Goal: Task Accomplishment & Management: Complete application form

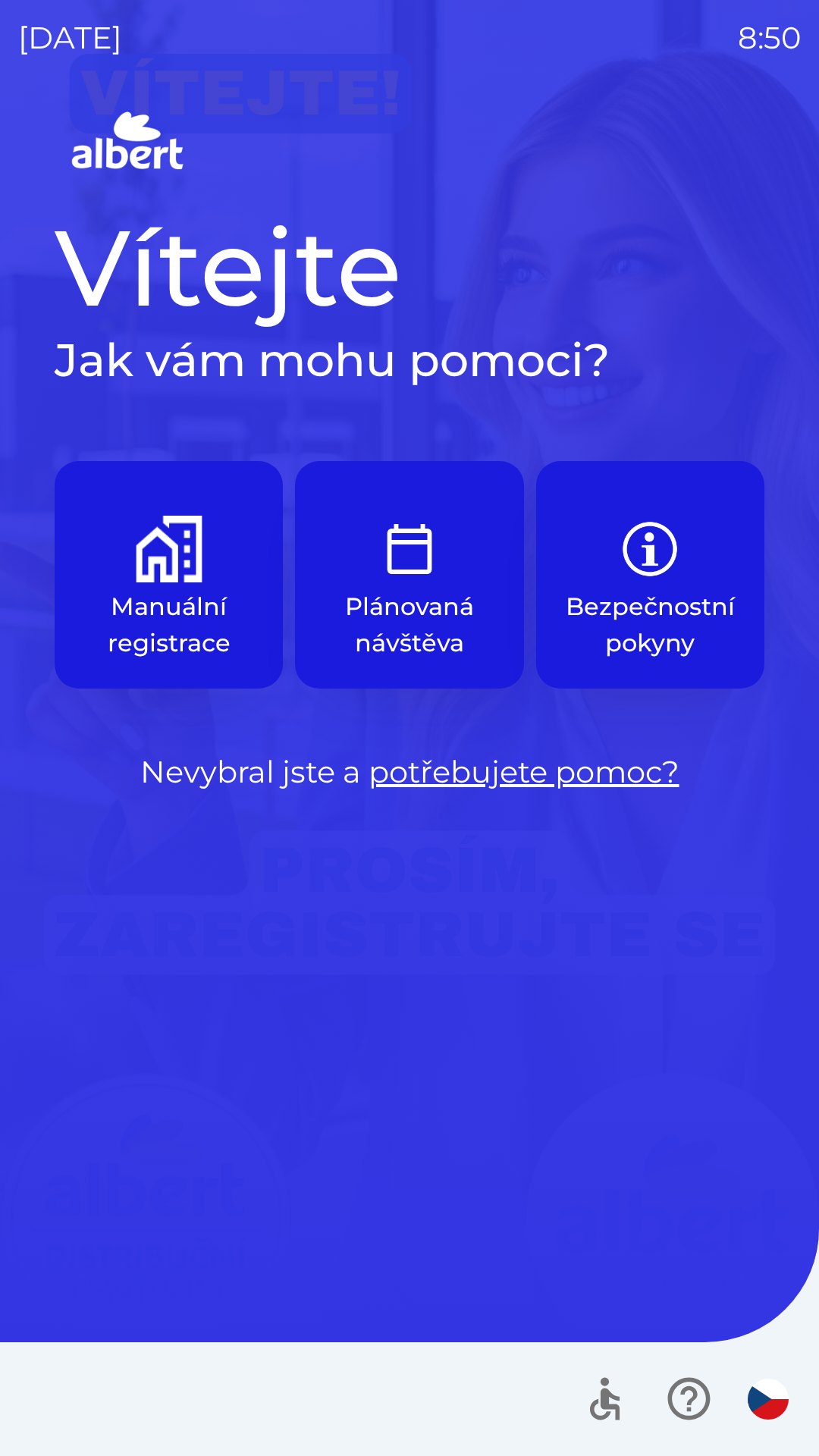
click at [194, 584] on button "Manuální registrace" at bounding box center [169, 575] width 228 height 227
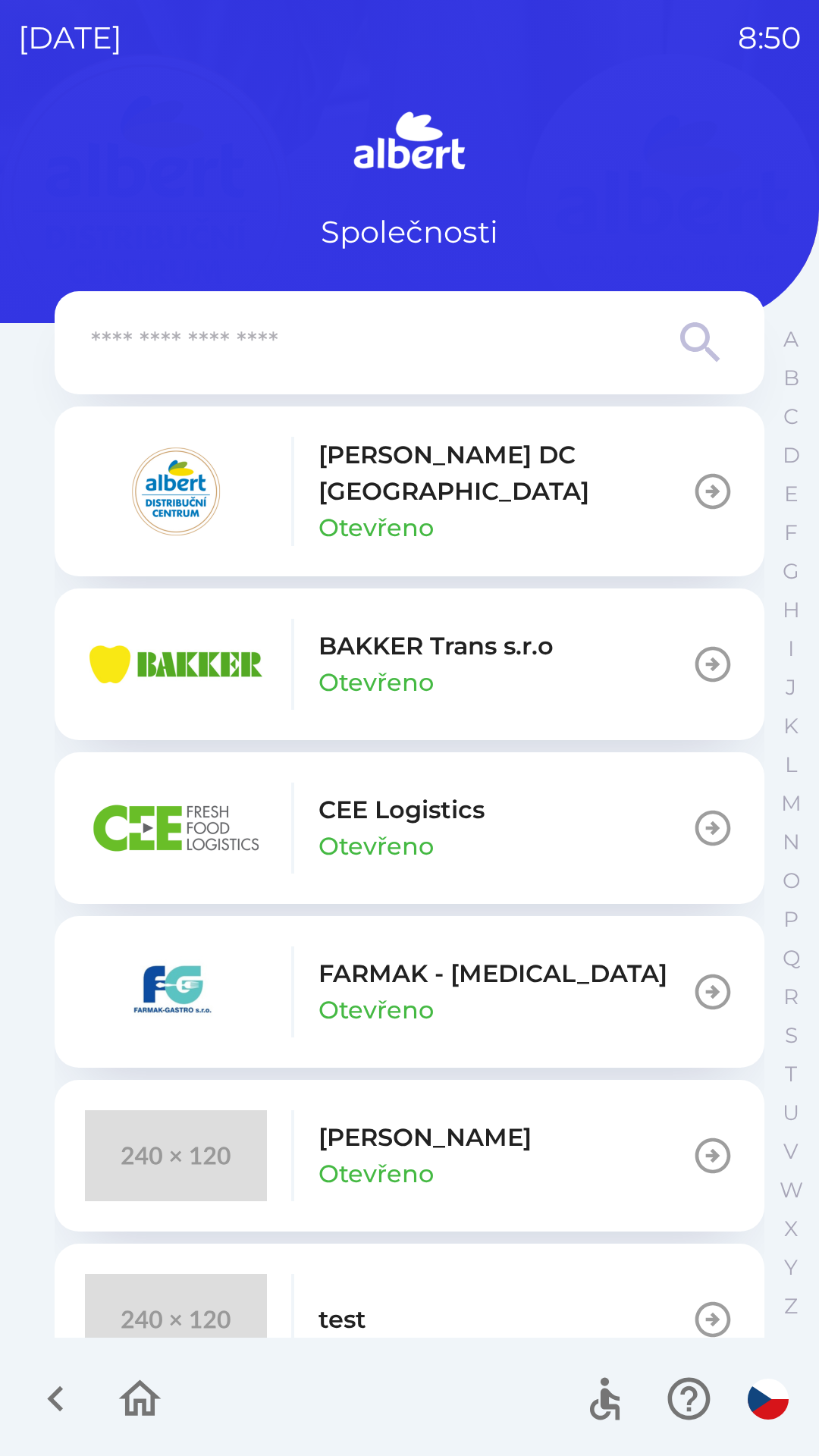
click at [371, 510] on p "Otevřeno" at bounding box center [376, 528] width 115 height 37
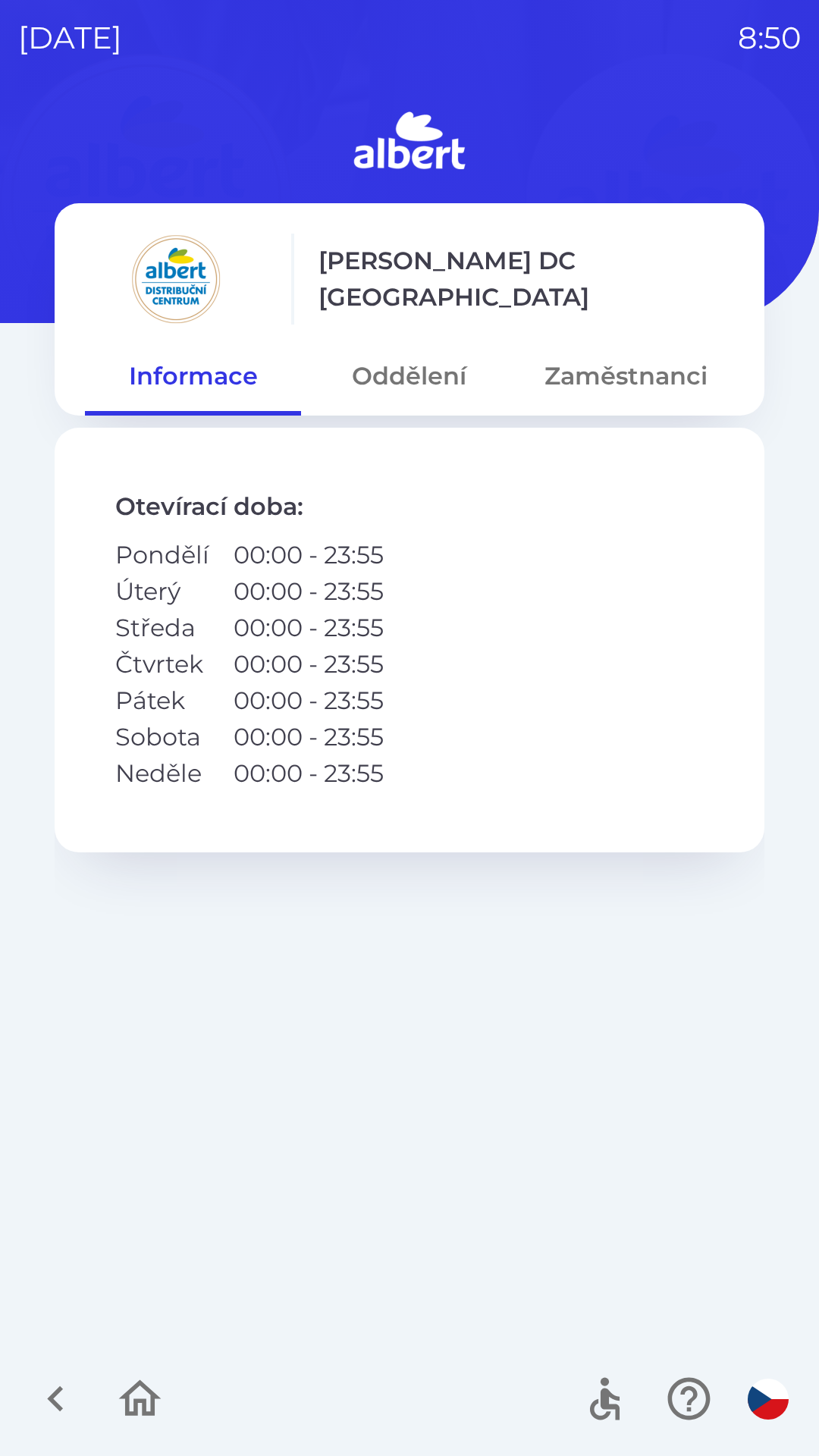
click at [676, 390] on button "Zaměstnanci" at bounding box center [625, 376] width 216 height 55
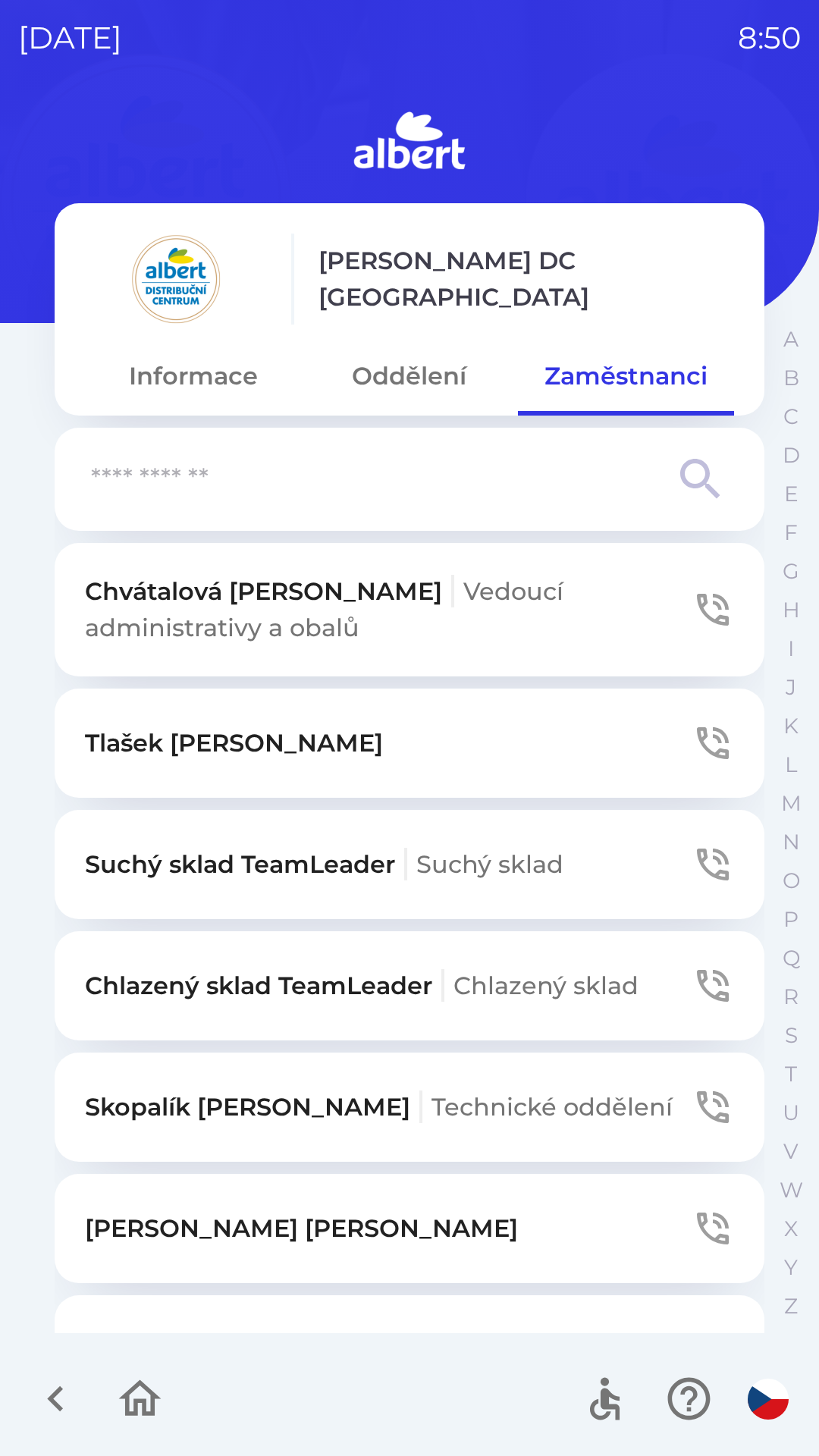
click at [233, 482] on input "text" at bounding box center [379, 480] width 576 height 42
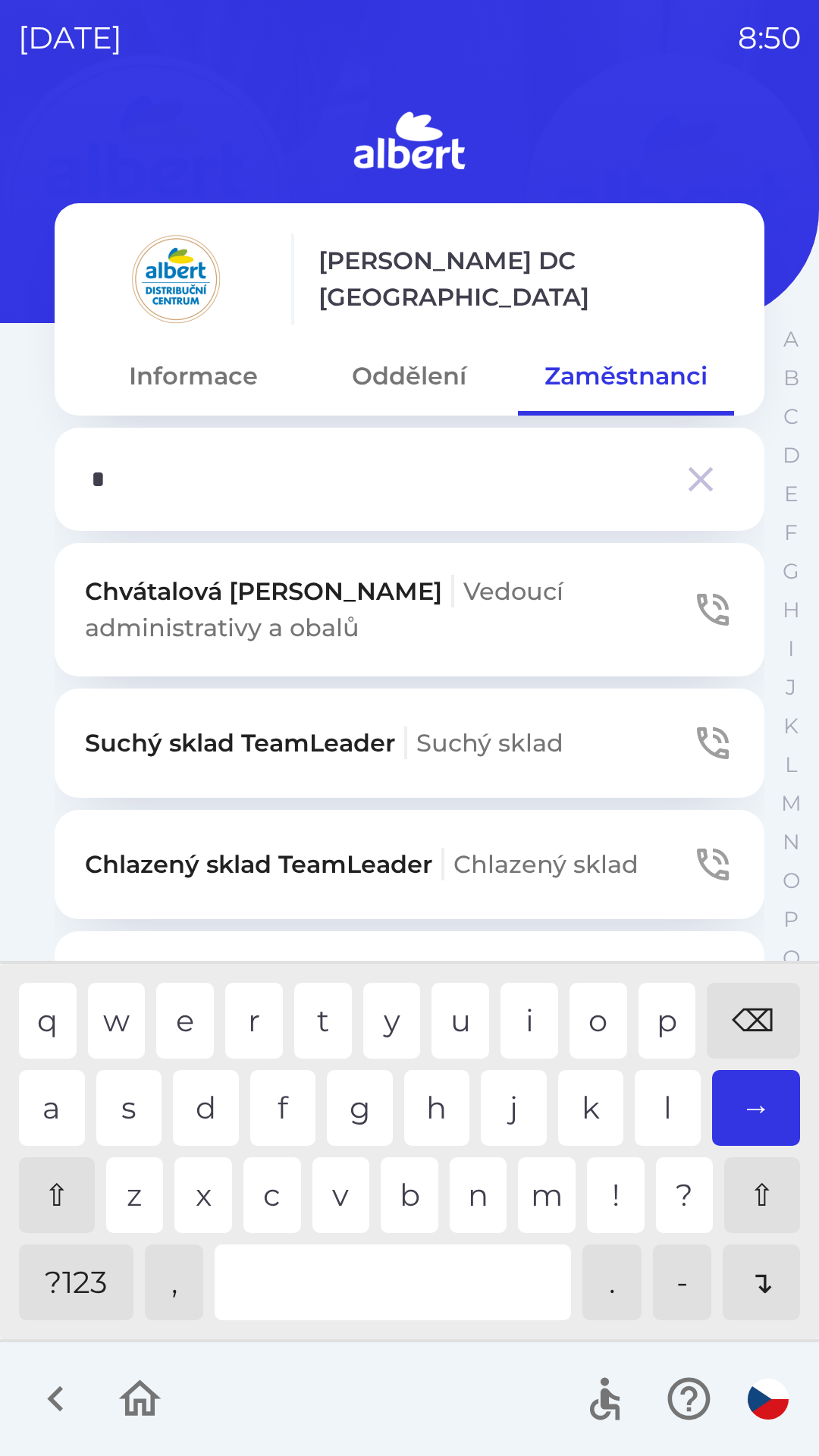
click at [433, 1073] on div "h" at bounding box center [437, 1108] width 66 height 76
type input "**"
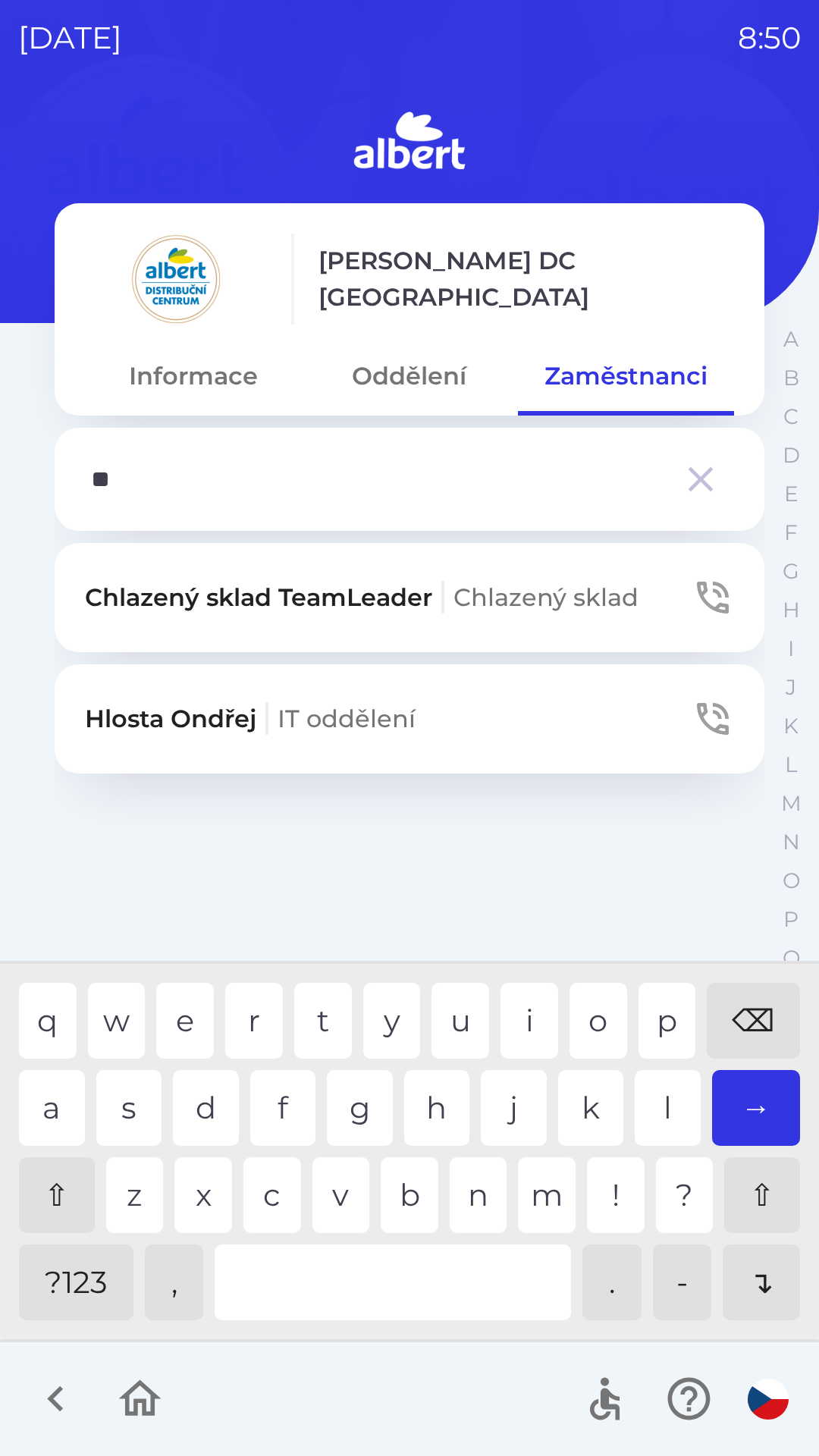
click at [681, 1082] on div "l" at bounding box center [667, 1108] width 66 height 76
click at [708, 717] on icon "button" at bounding box center [712, 719] width 42 height 42
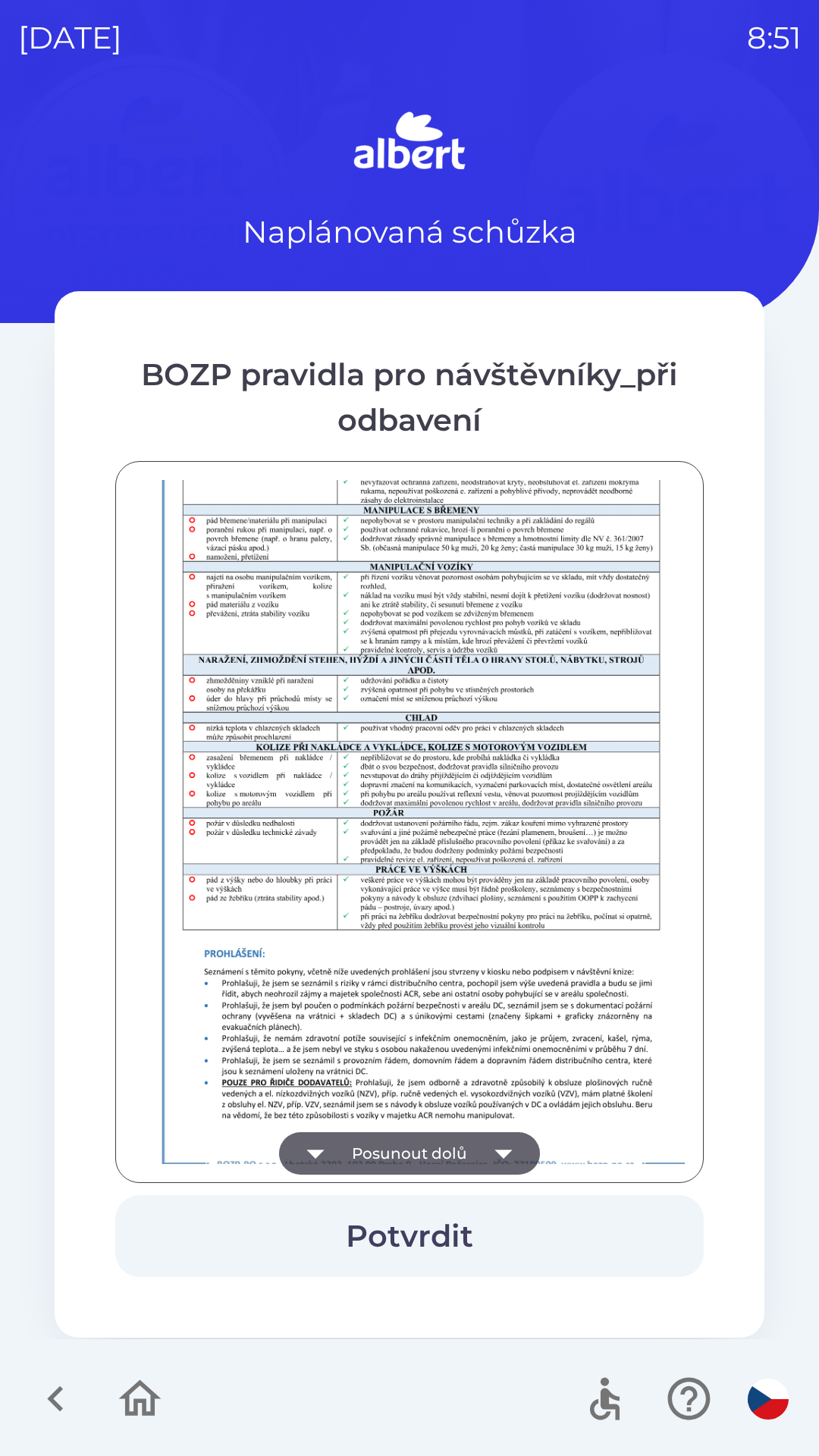
scroll to position [1065, 0]
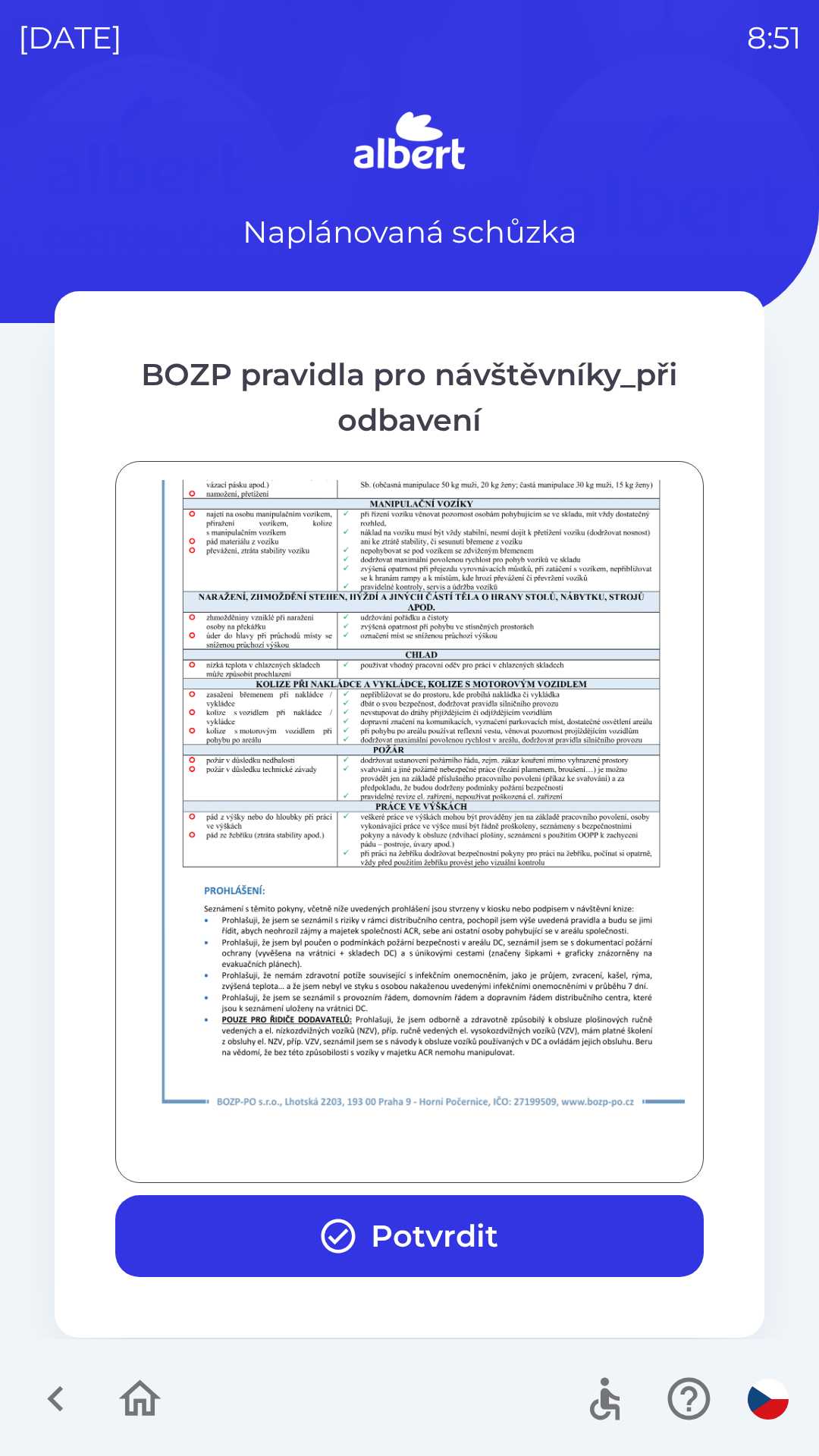
click at [449, 1236] on button "Potvrdit" at bounding box center [409, 1237] width 588 height 82
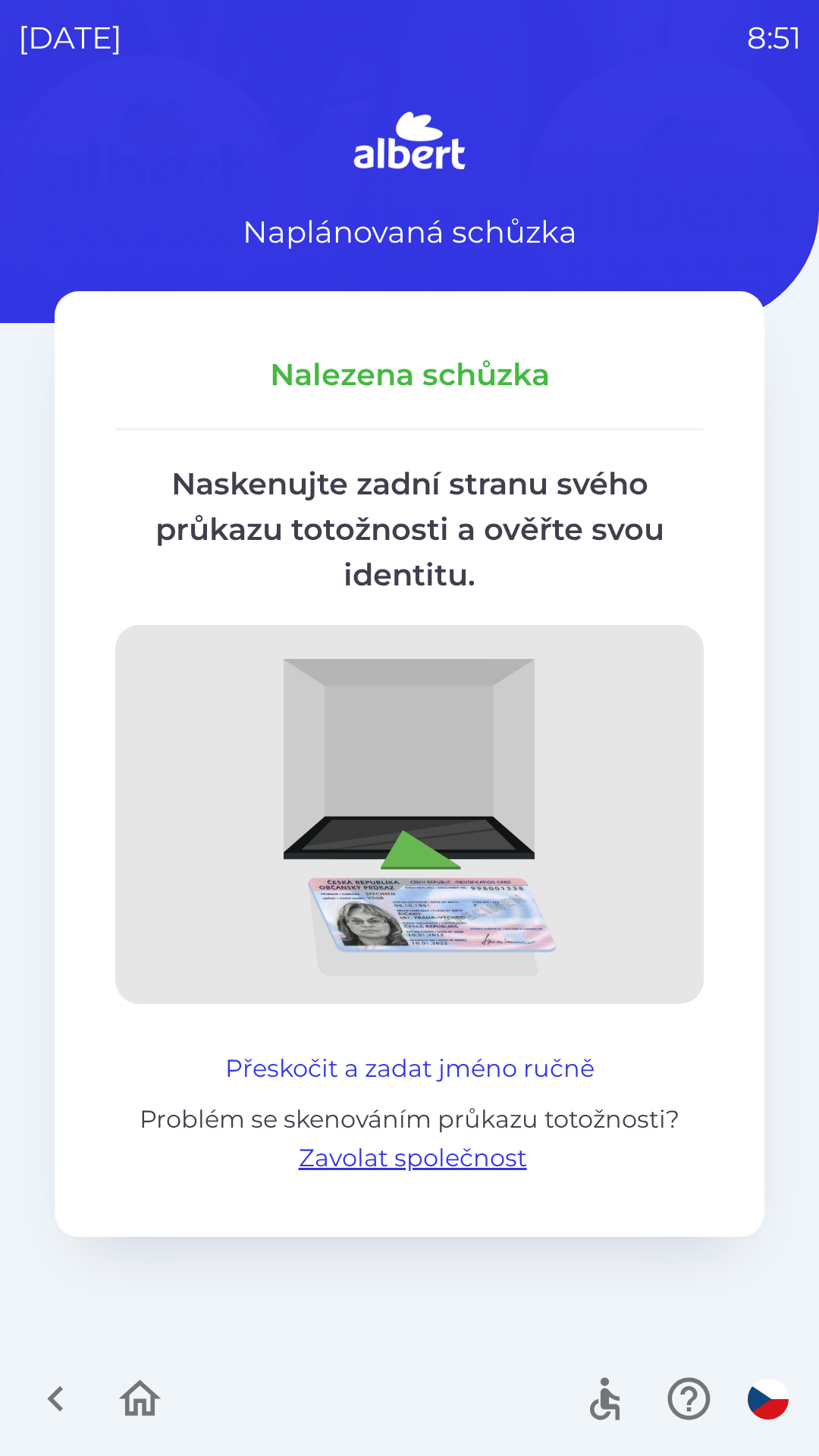
click at [503, 1067] on button "Přeskočit a zadat jméno ručně" at bounding box center [410, 1069] width 382 height 37
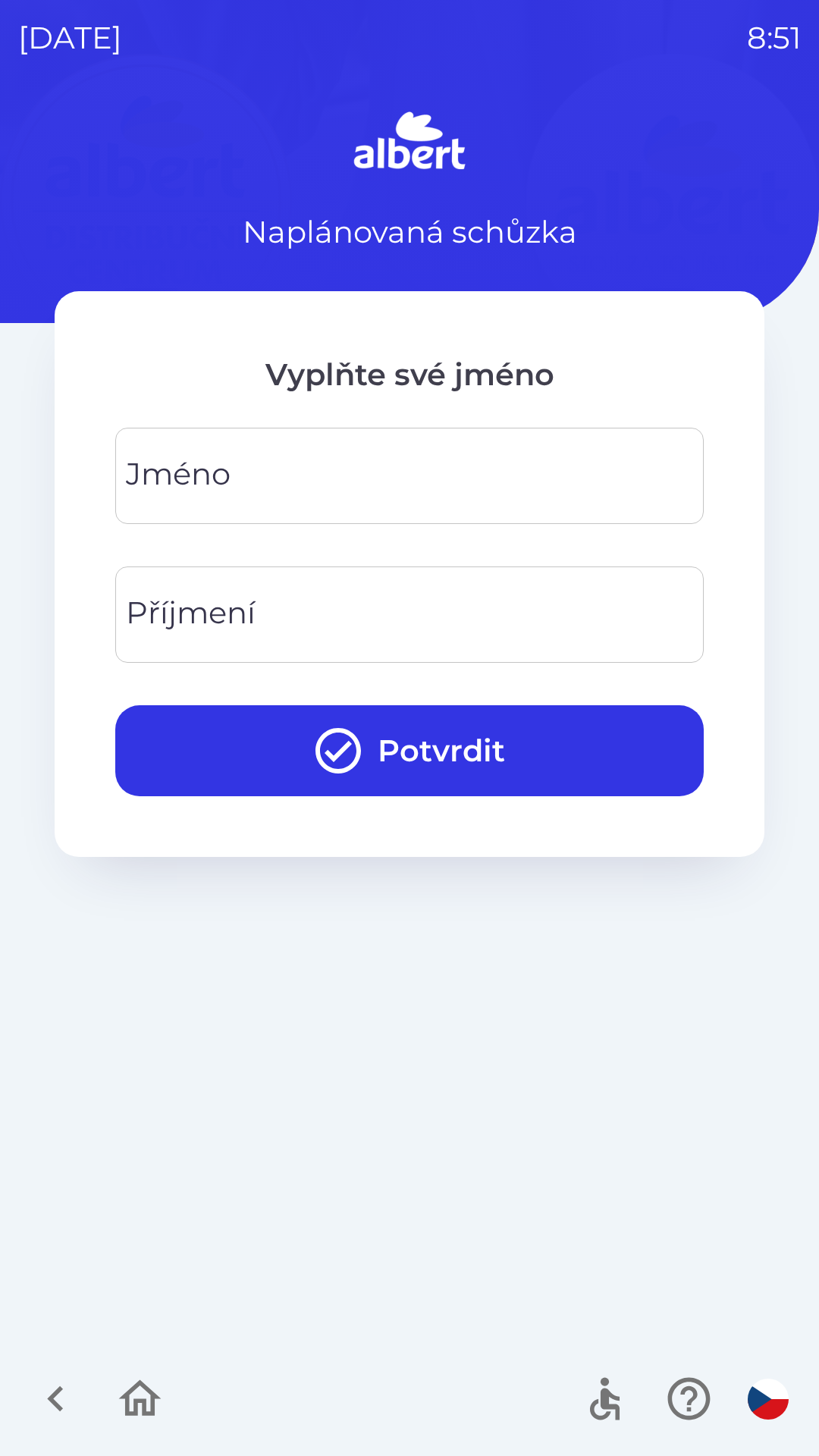
click at [265, 463] on input "Jméno" at bounding box center [409, 476] width 551 height 60
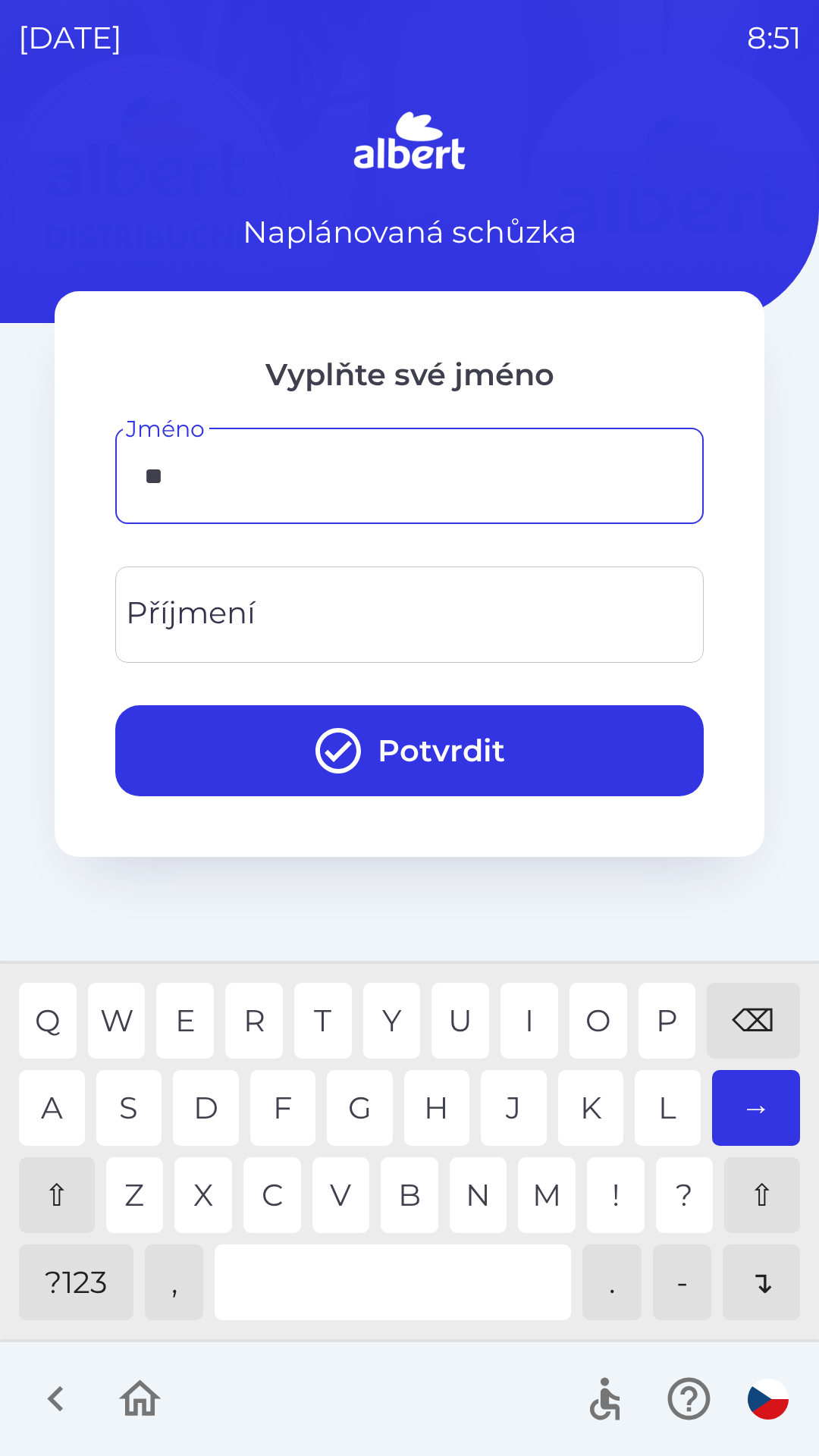
click at [536, 1009] on div "I" at bounding box center [529, 1020] width 58 height 76
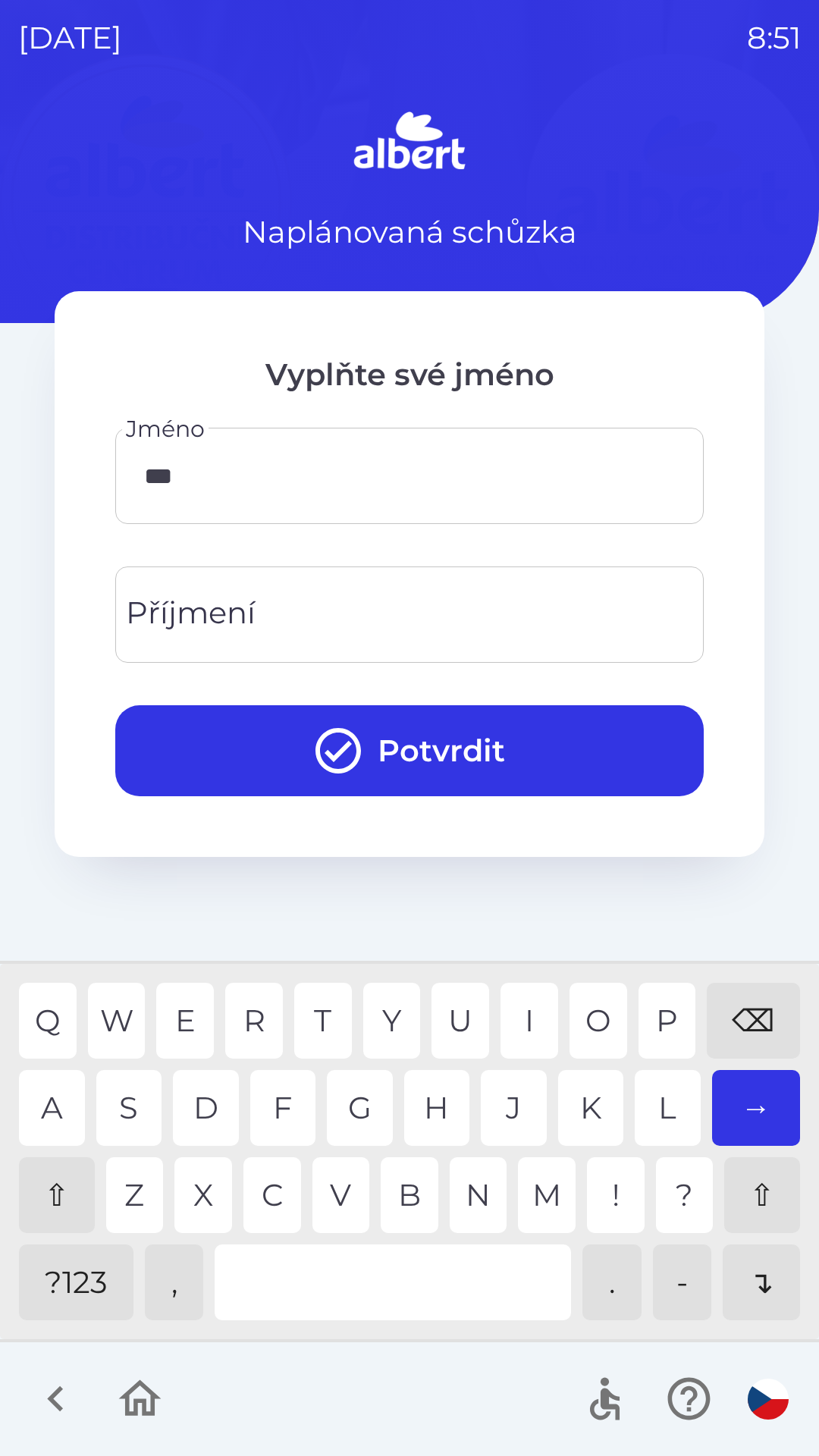
click at [257, 1190] on div "C" at bounding box center [272, 1195] width 58 height 76
click at [65, 1101] on div "A" at bounding box center [52, 1108] width 66 height 76
type input "******"
click at [673, 1104] on div "L" at bounding box center [667, 1108] width 66 height 76
click at [257, 621] on input "Příjmení" at bounding box center [409, 615] width 551 height 60
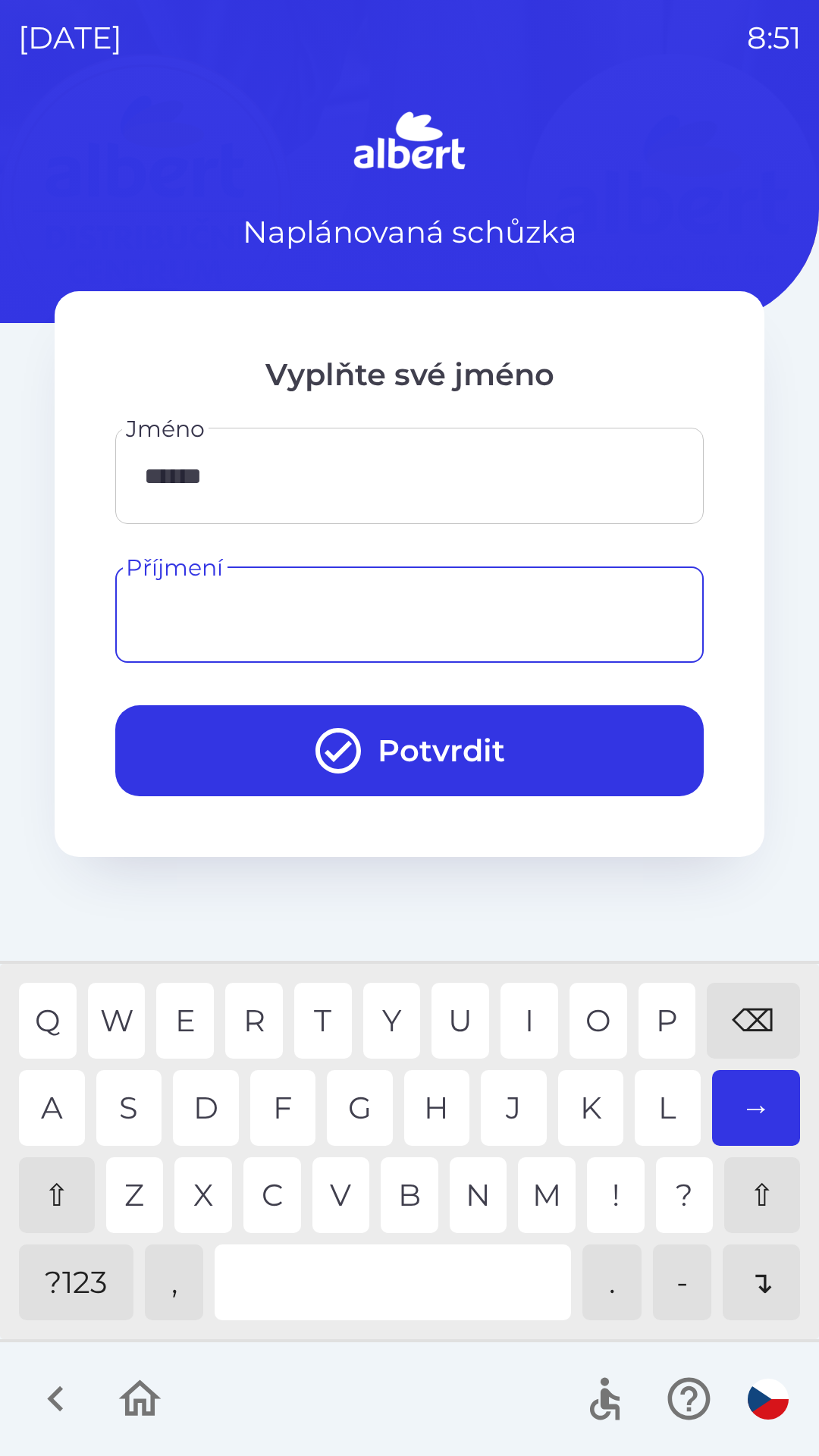
click at [63, 1201] on div "⇧" at bounding box center [57, 1195] width 76 height 76
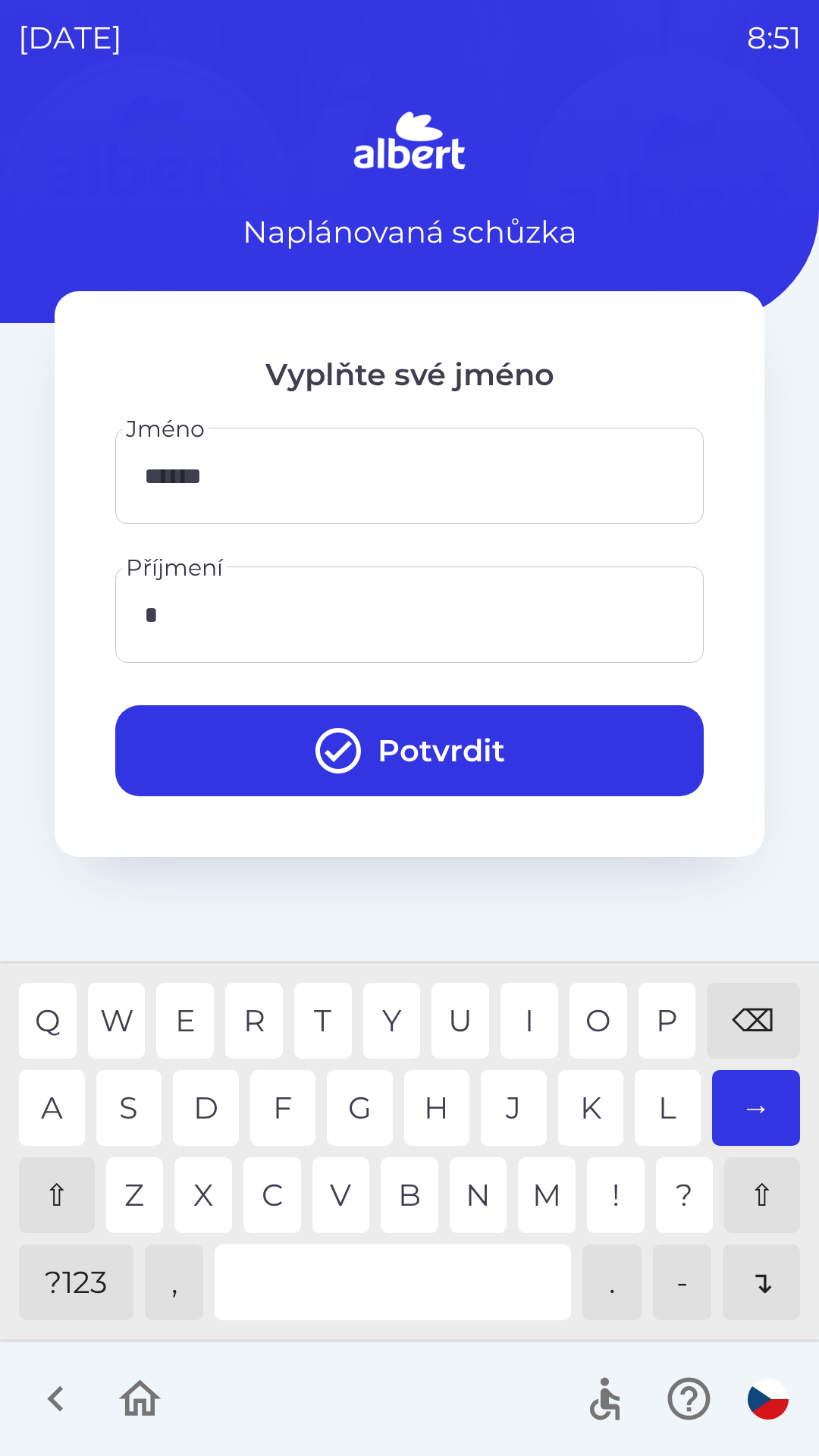
click at [600, 1008] on div "O" at bounding box center [598, 1020] width 58 height 76
click at [301, 1004] on div "T" at bounding box center [322, 1020] width 58 height 76
click at [49, 1101] on div "A" at bounding box center [52, 1108] width 66 height 76
click at [59, 1102] on div "A" at bounding box center [52, 1108] width 66 height 76
click at [666, 1113] on div "L" at bounding box center [667, 1108] width 66 height 76
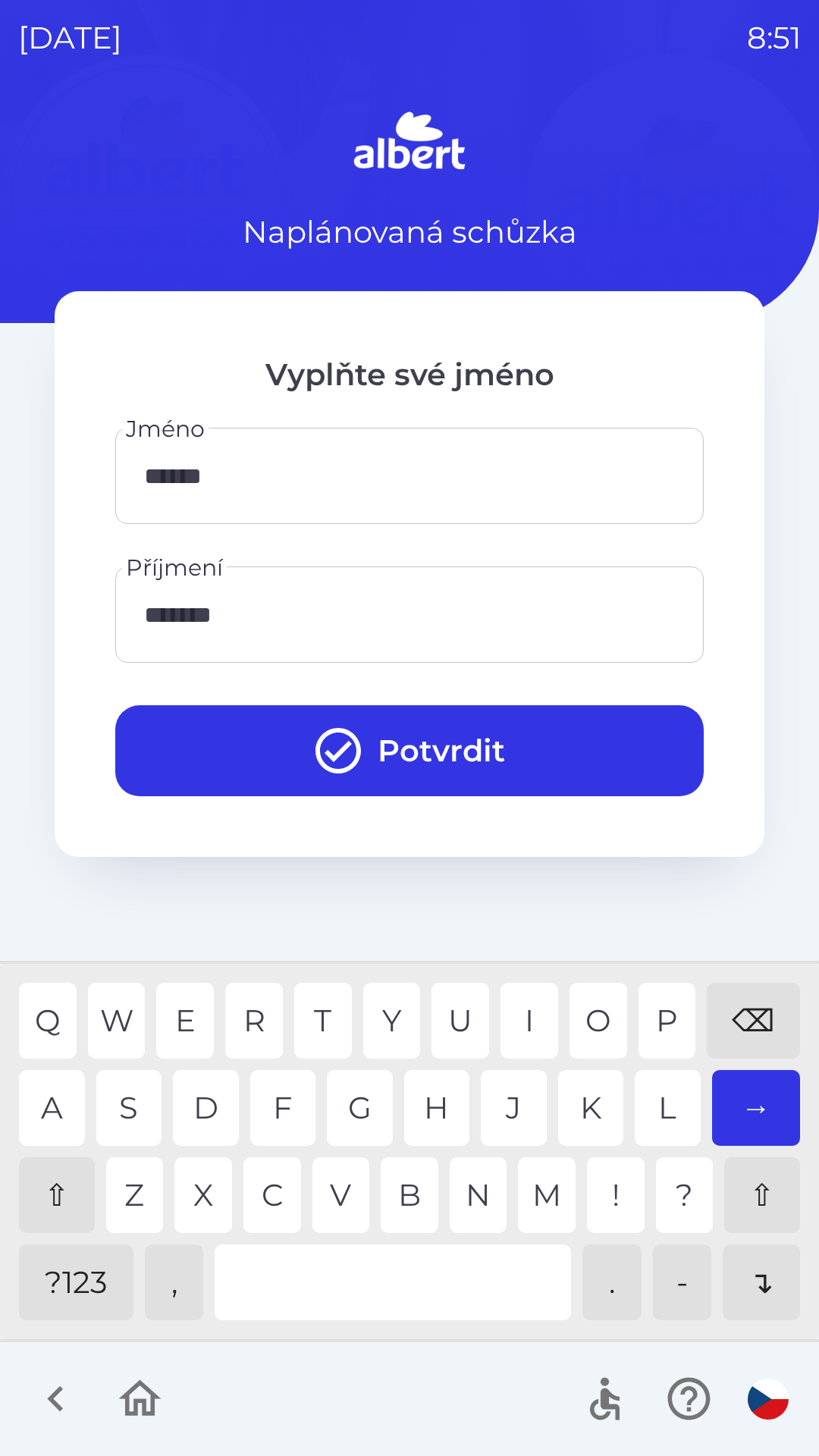
type input "********"
click at [598, 1101] on div "K" at bounding box center [591, 1108] width 66 height 76
click at [454, 741] on button "Potvrdit" at bounding box center [409, 751] width 588 height 91
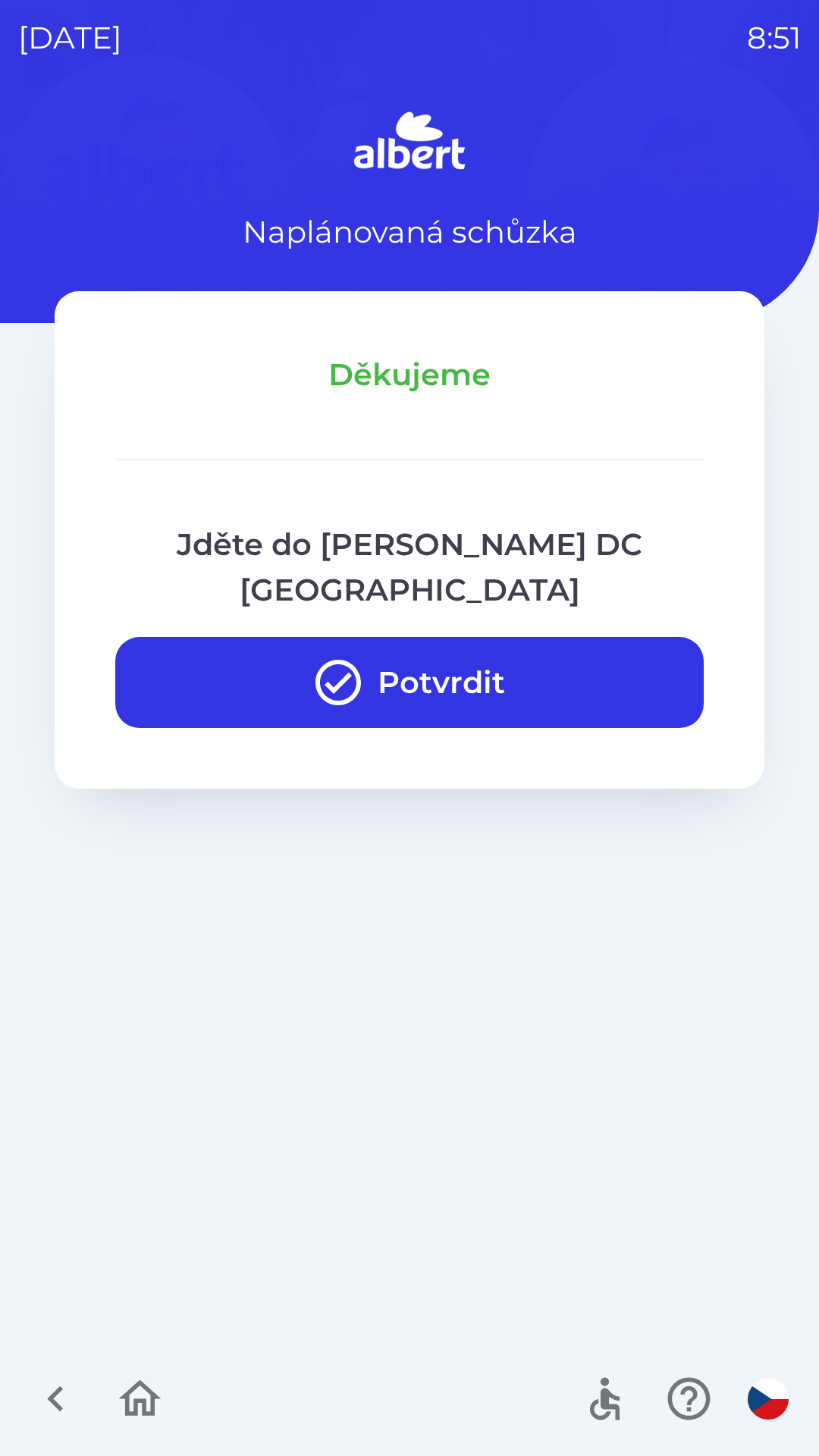
click at [495, 637] on button "Potvrdit" at bounding box center [409, 682] width 588 height 91
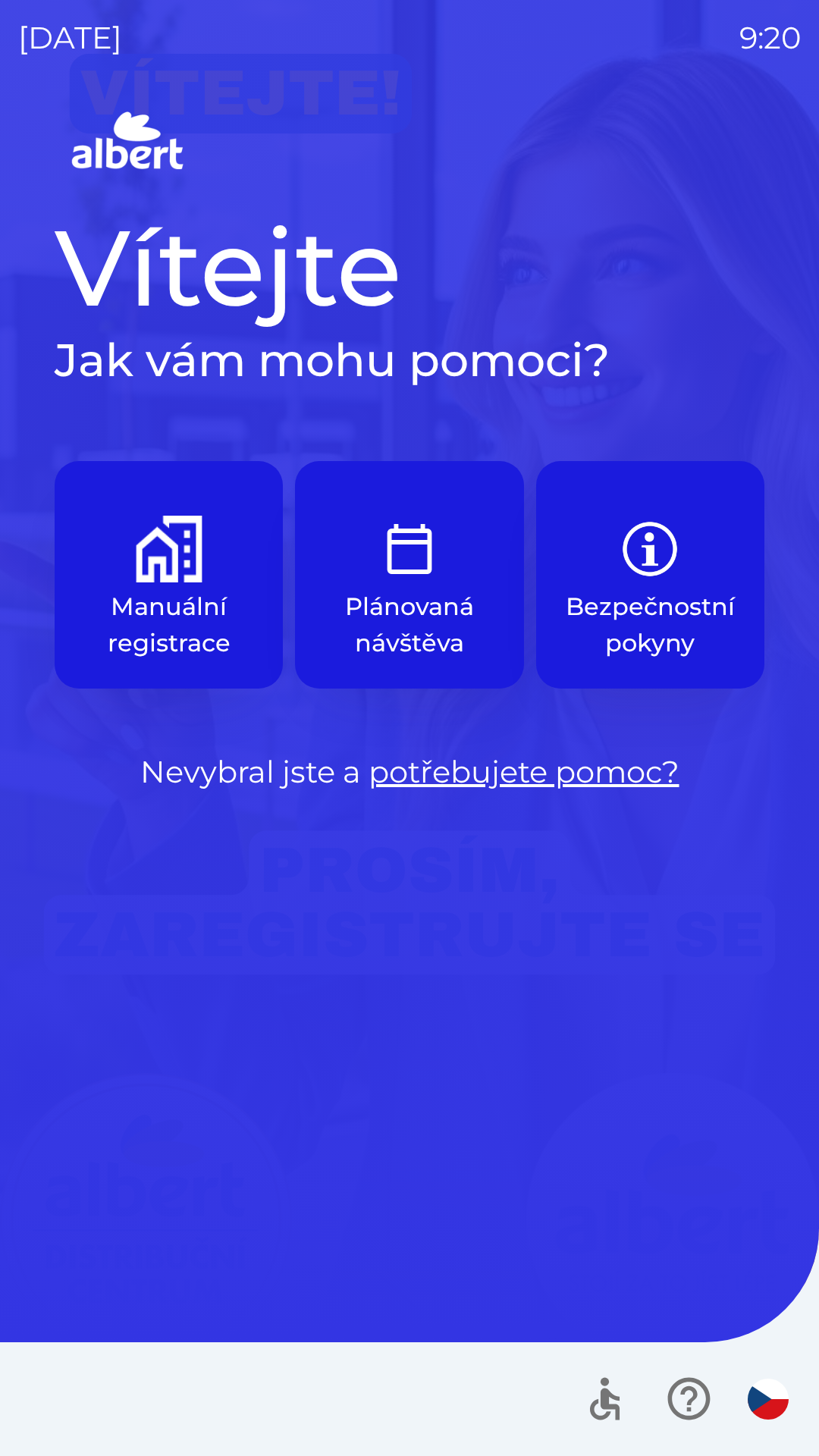
click at [179, 607] on p "Manuální registrace" at bounding box center [169, 625] width 155 height 73
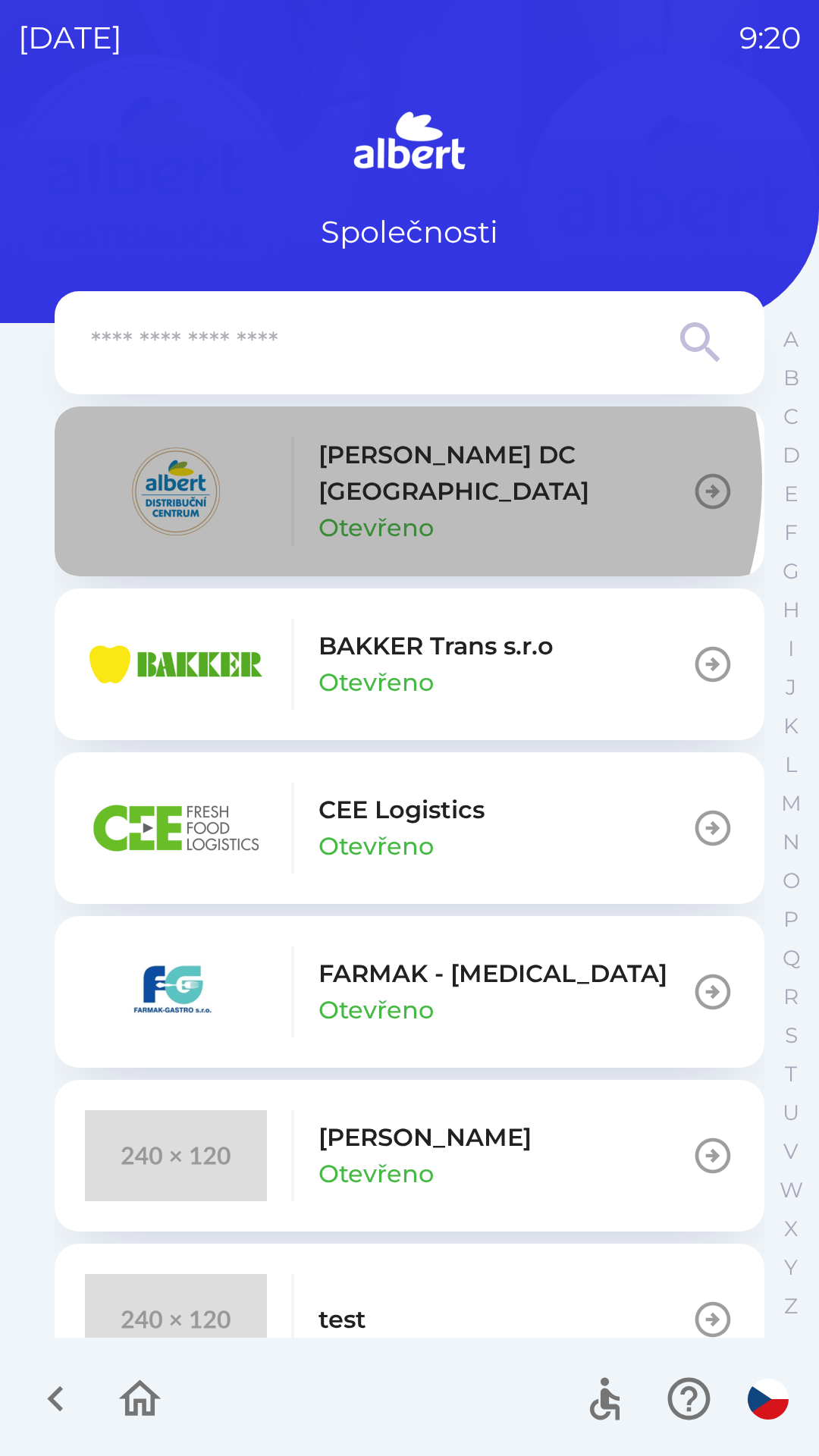
click at [404, 480] on p "[PERSON_NAME] DC [GEOGRAPHIC_DATA]" at bounding box center [505, 473] width 373 height 73
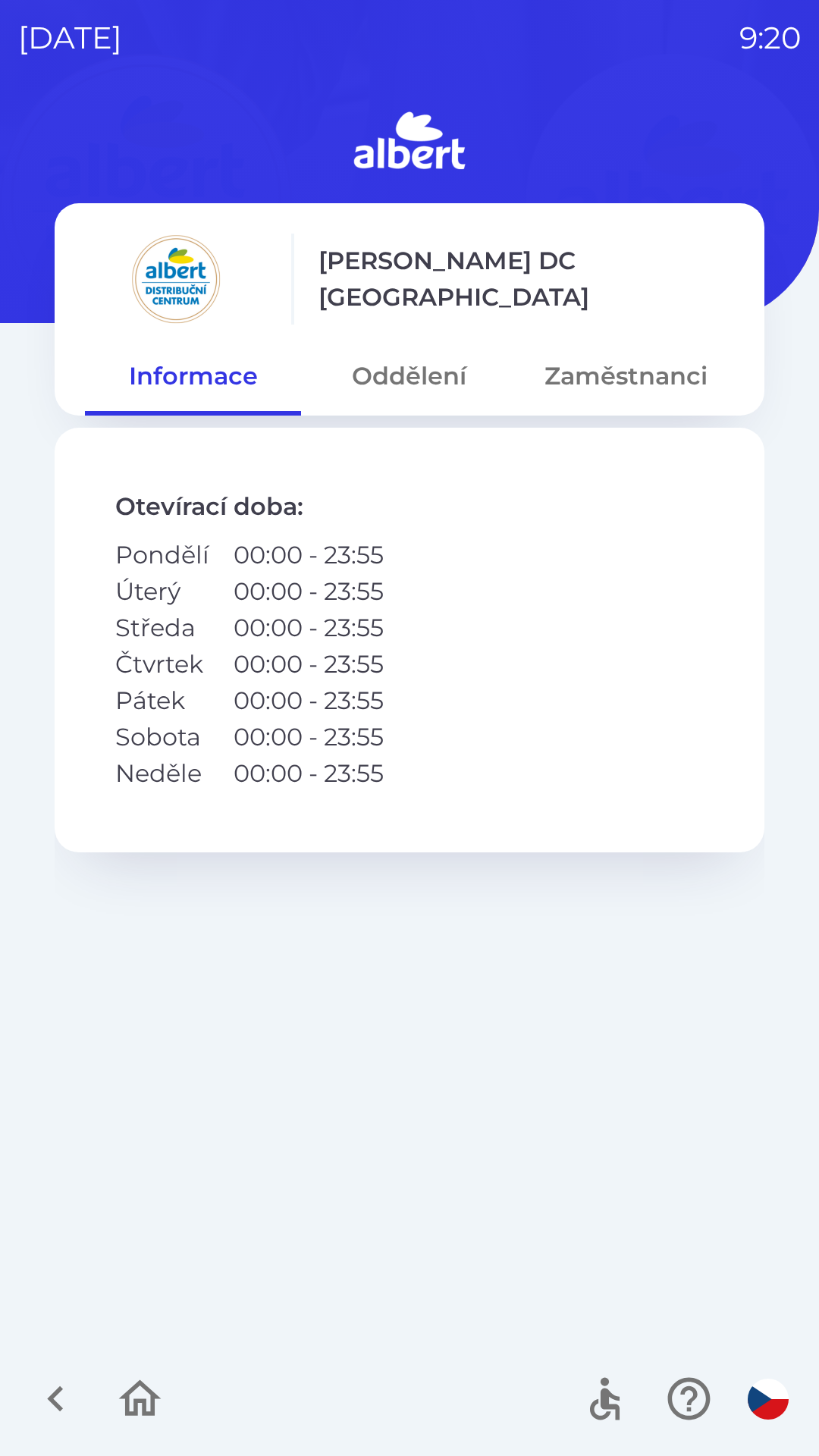
click at [417, 387] on button "Oddělení" at bounding box center [409, 376] width 216 height 55
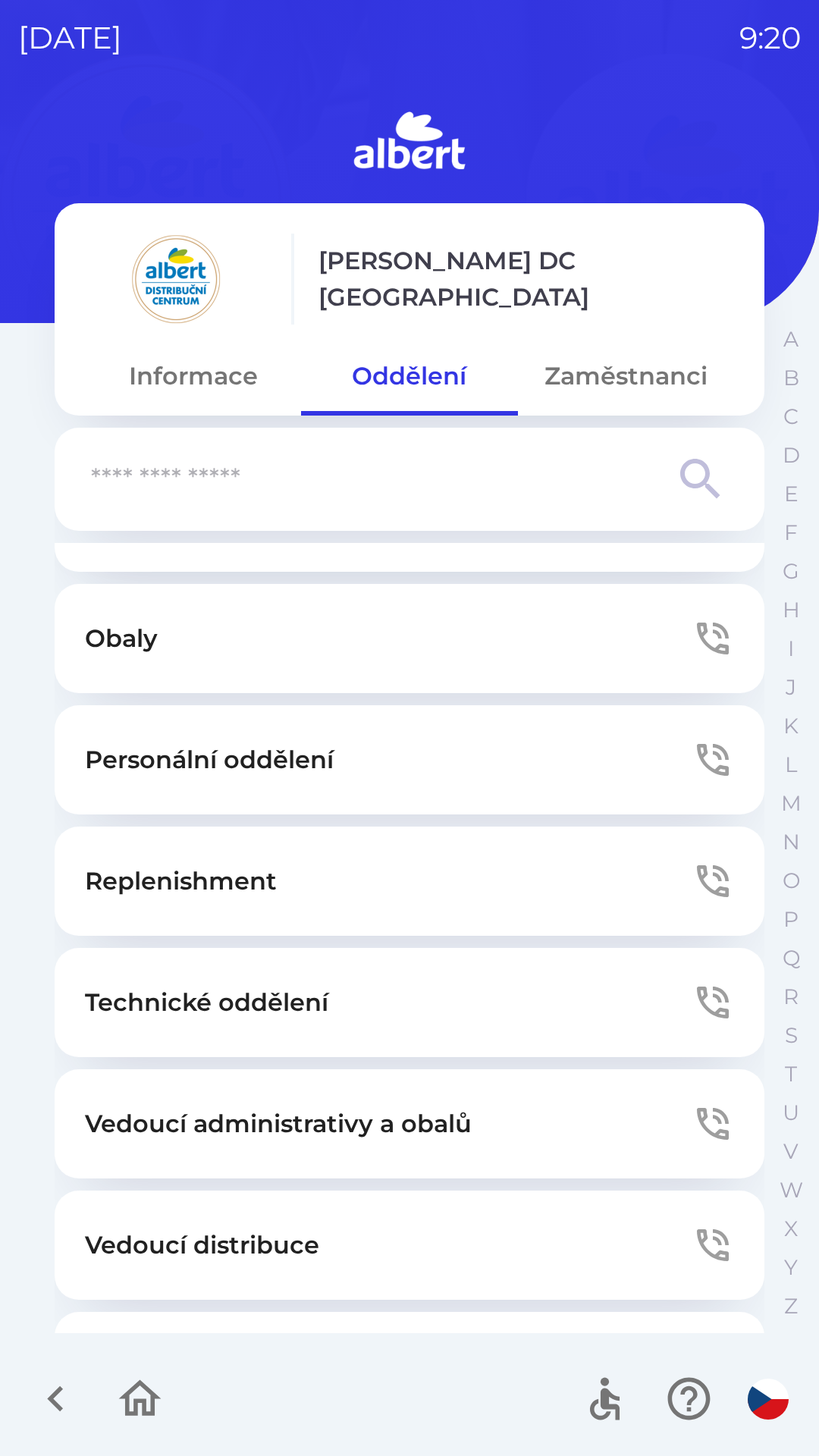
scroll to position [411, 0]
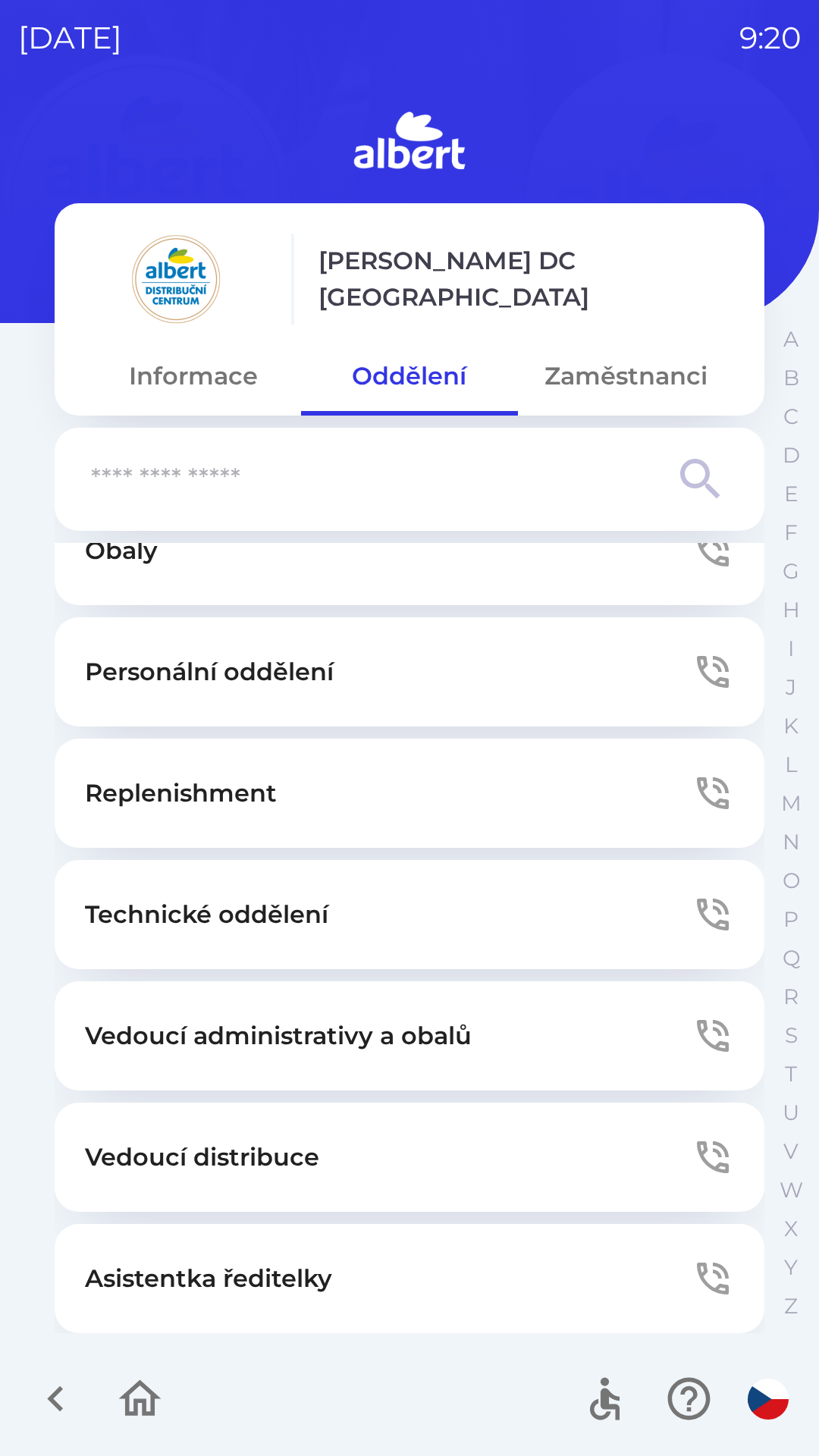
click at [615, 370] on button "Zaměstnanci" at bounding box center [625, 376] width 216 height 55
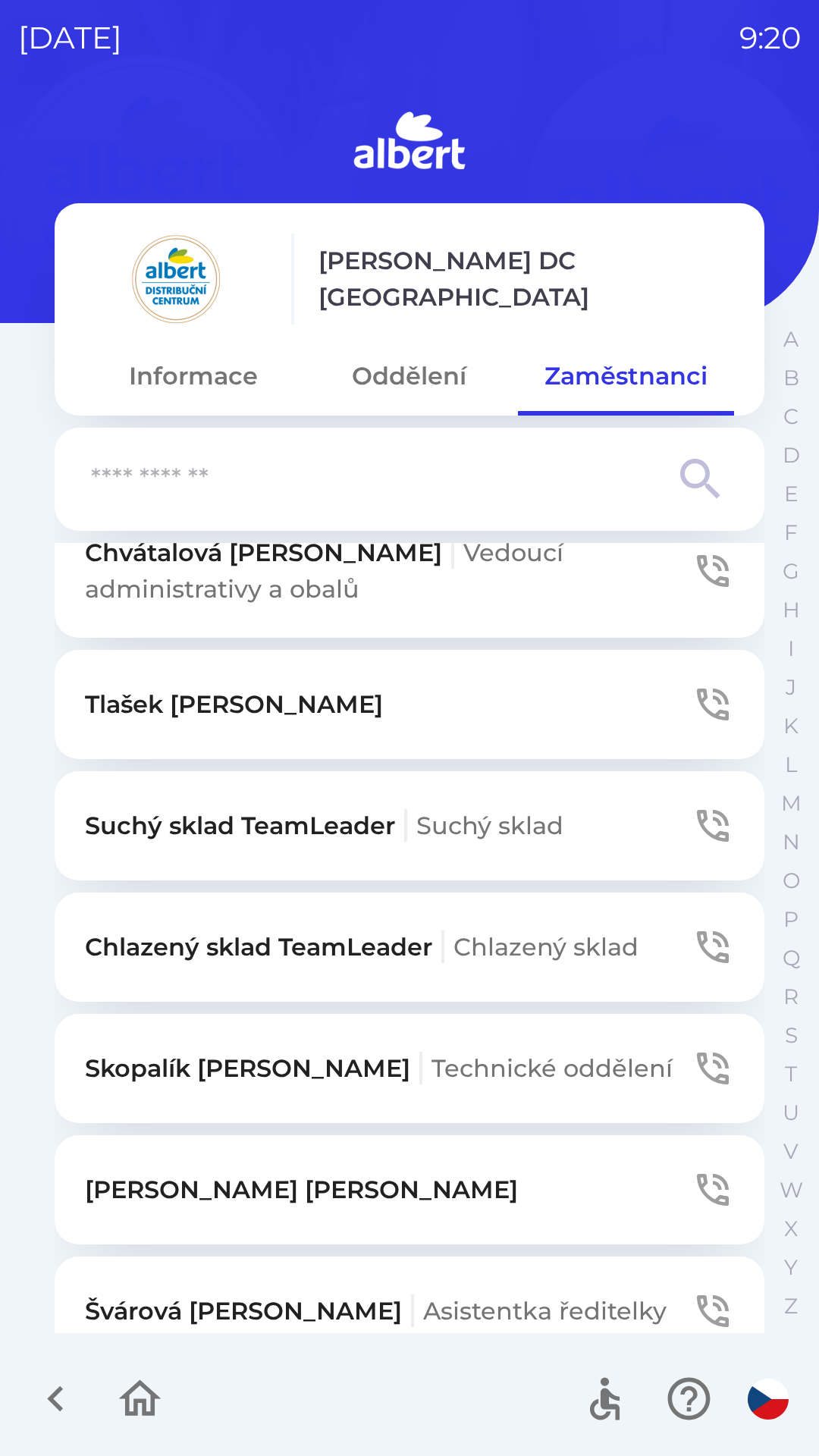
scroll to position [0, 0]
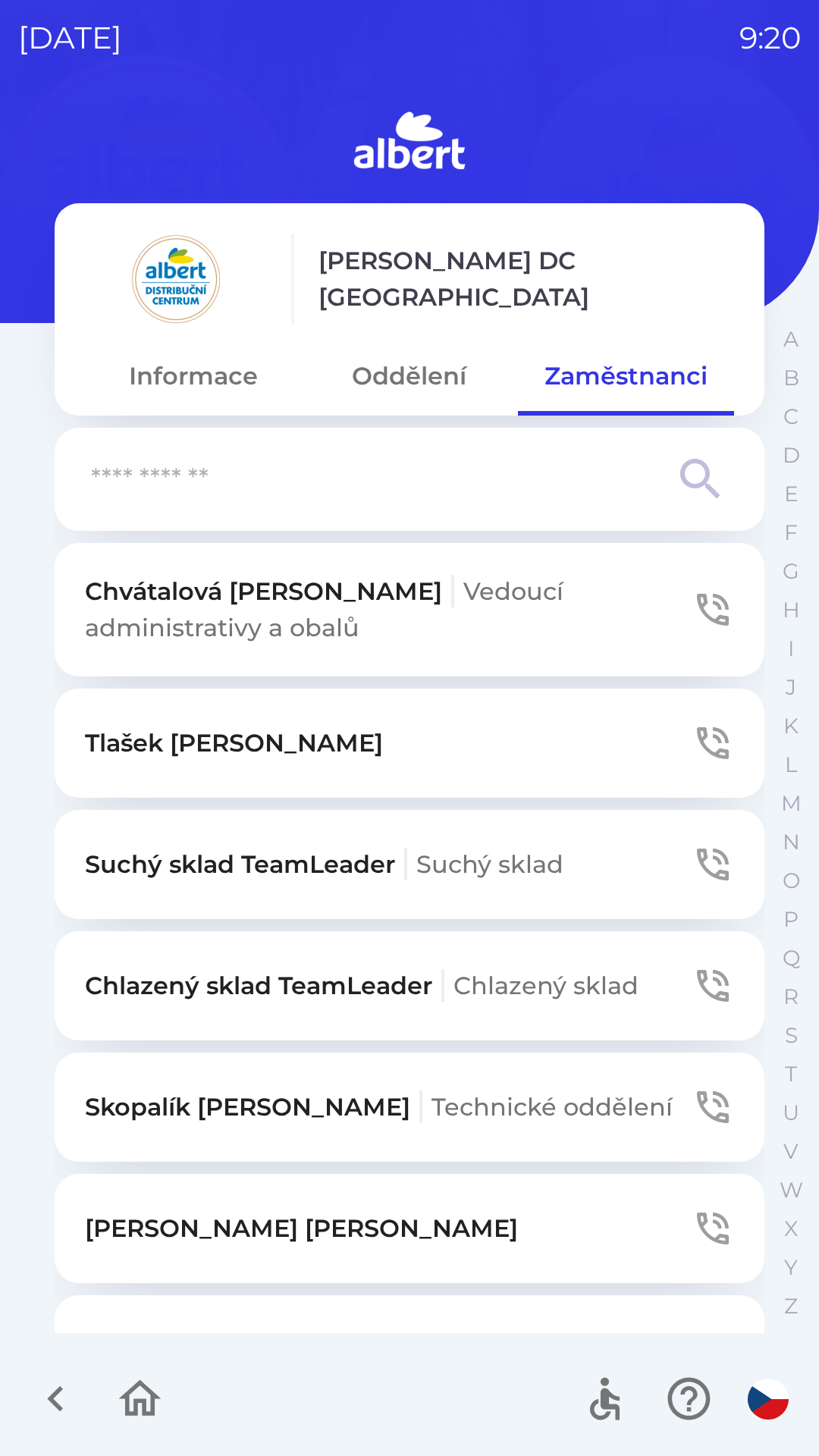
click at [216, 375] on button "Informace" at bounding box center [193, 376] width 216 height 55
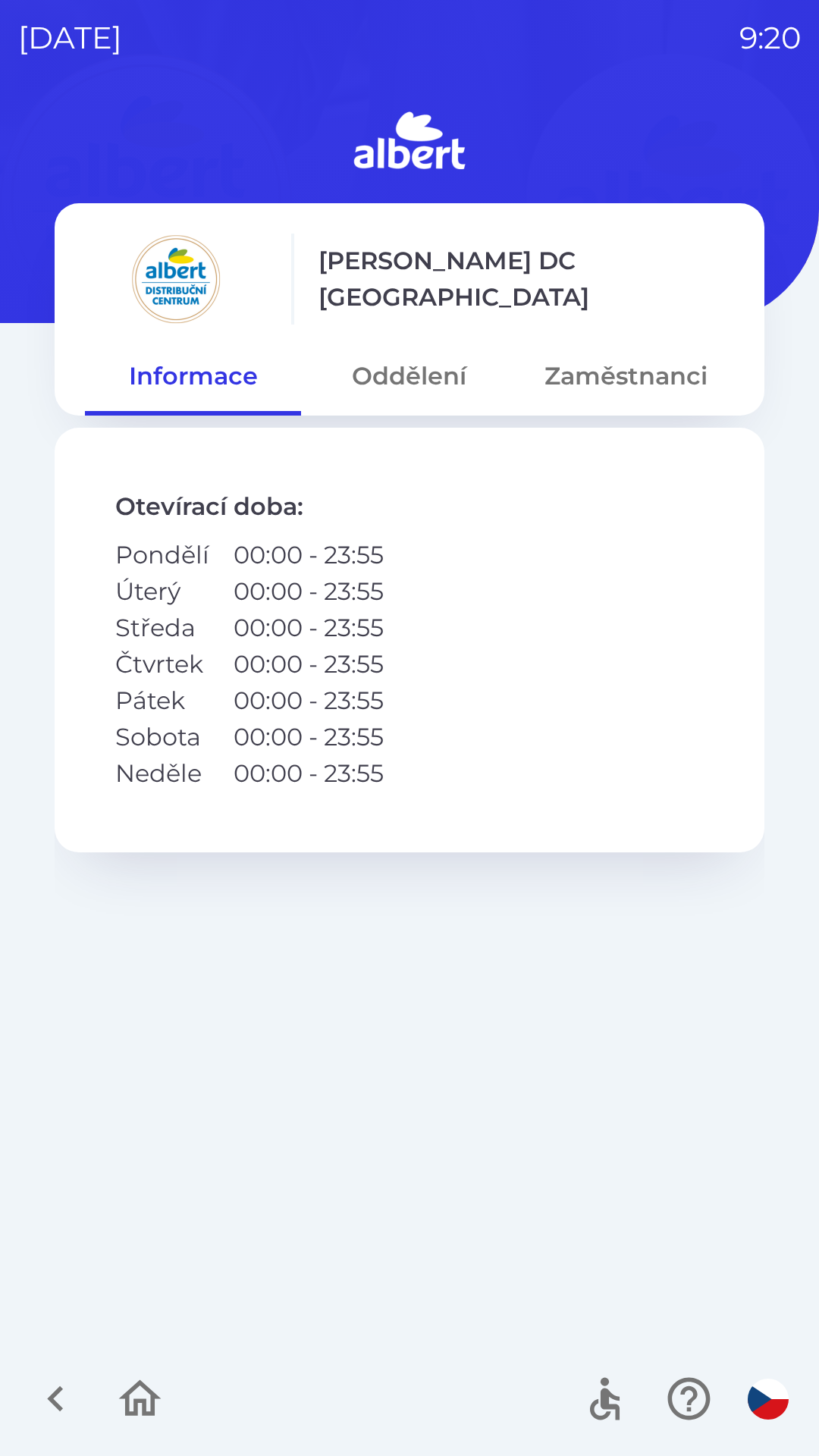
click at [404, 360] on button "Oddělení" at bounding box center [409, 376] width 216 height 55
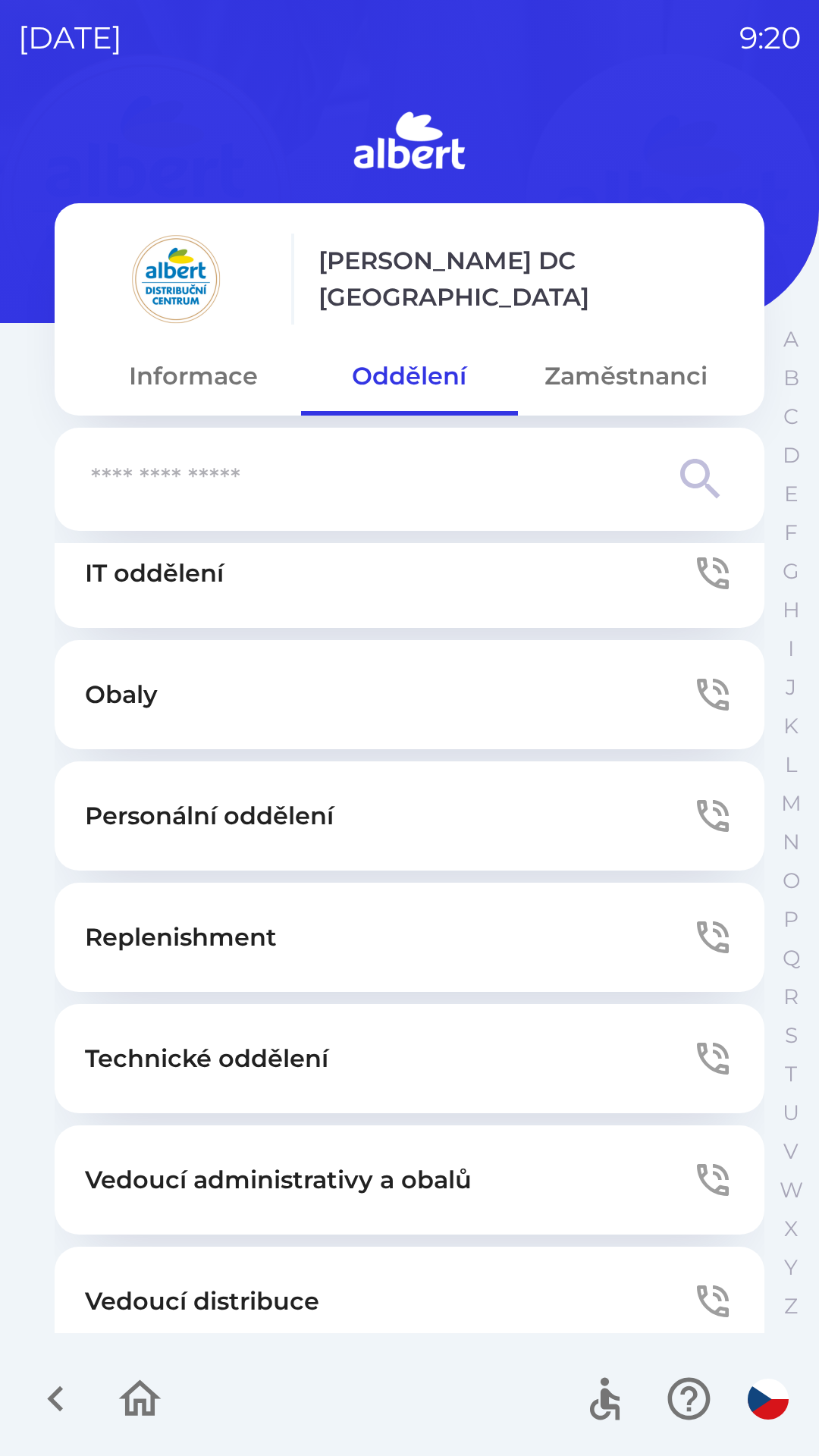
scroll to position [270, 0]
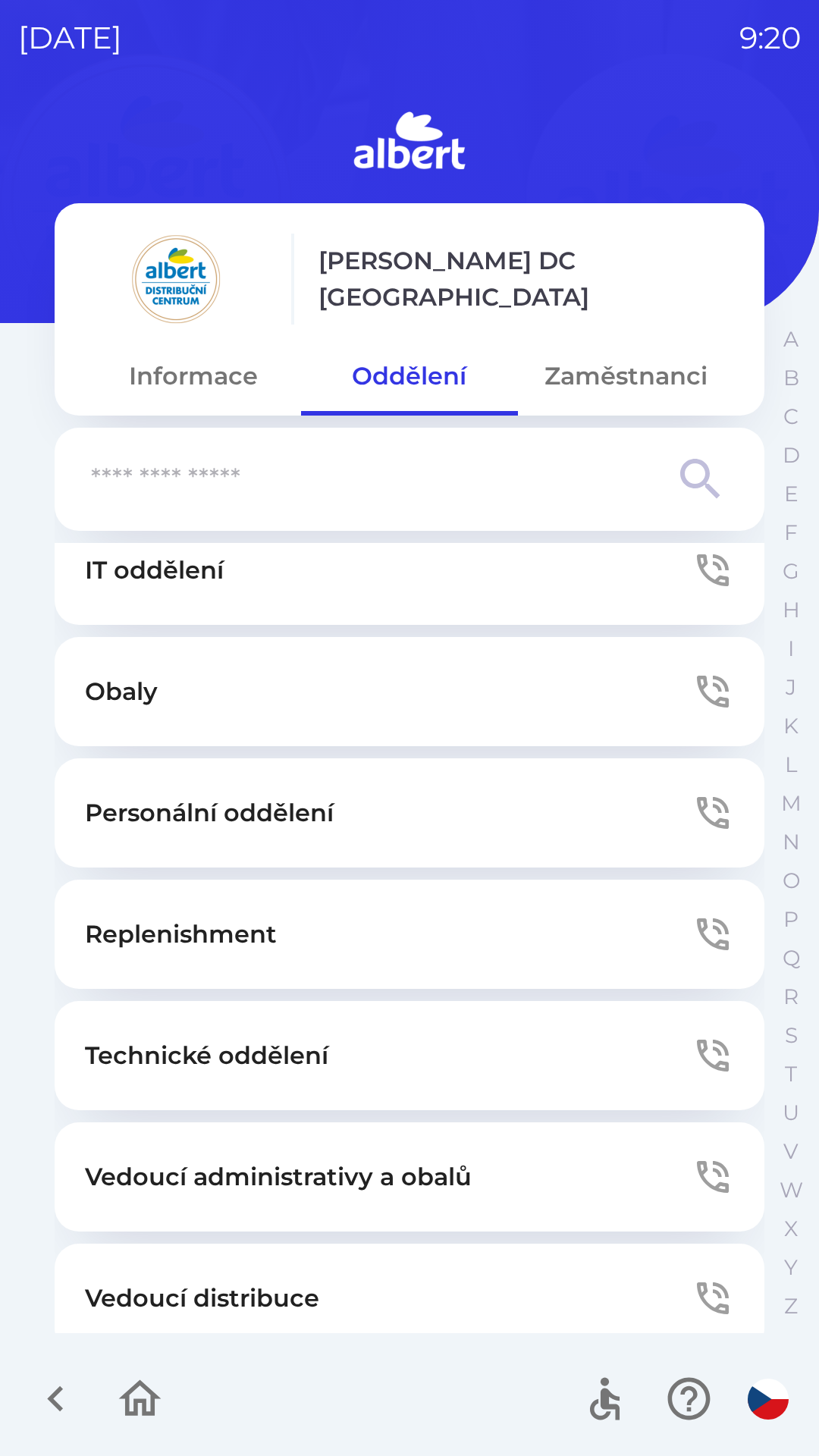
click at [380, 819] on button "Personální oddělení" at bounding box center [409, 813] width 709 height 110
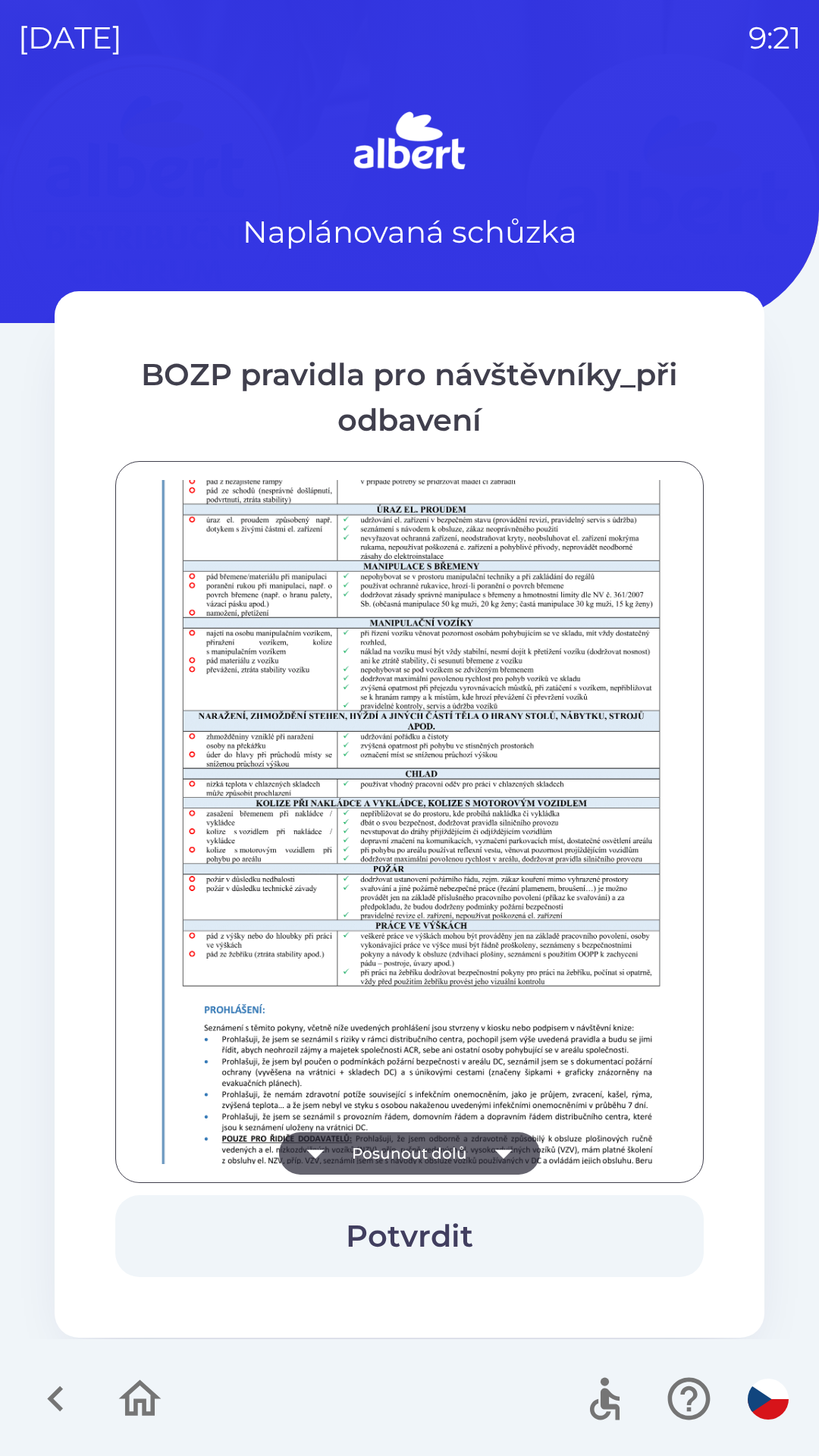
scroll to position [1065, 0]
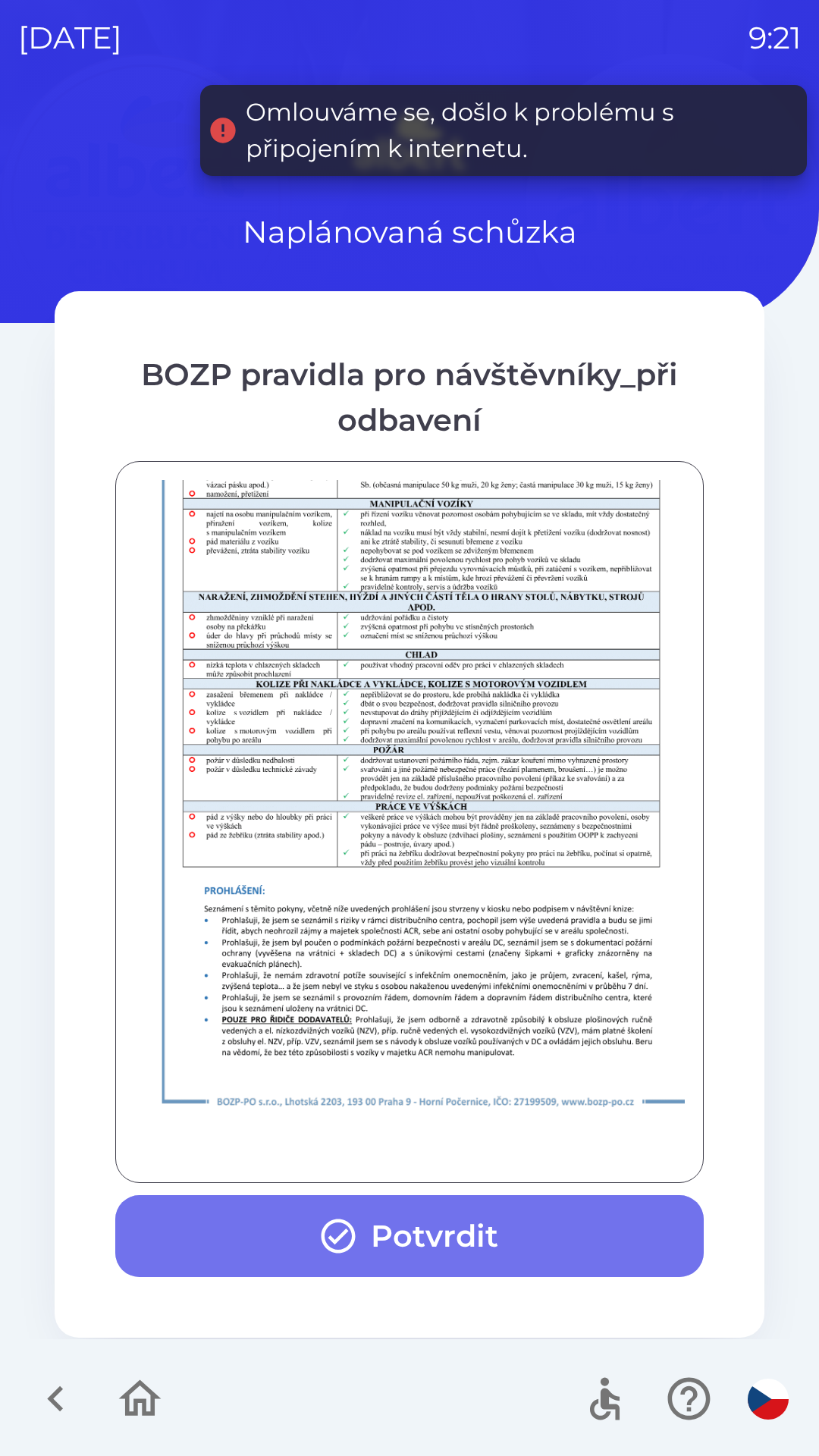
click at [449, 1232] on button "Potvrdit" at bounding box center [409, 1237] width 588 height 82
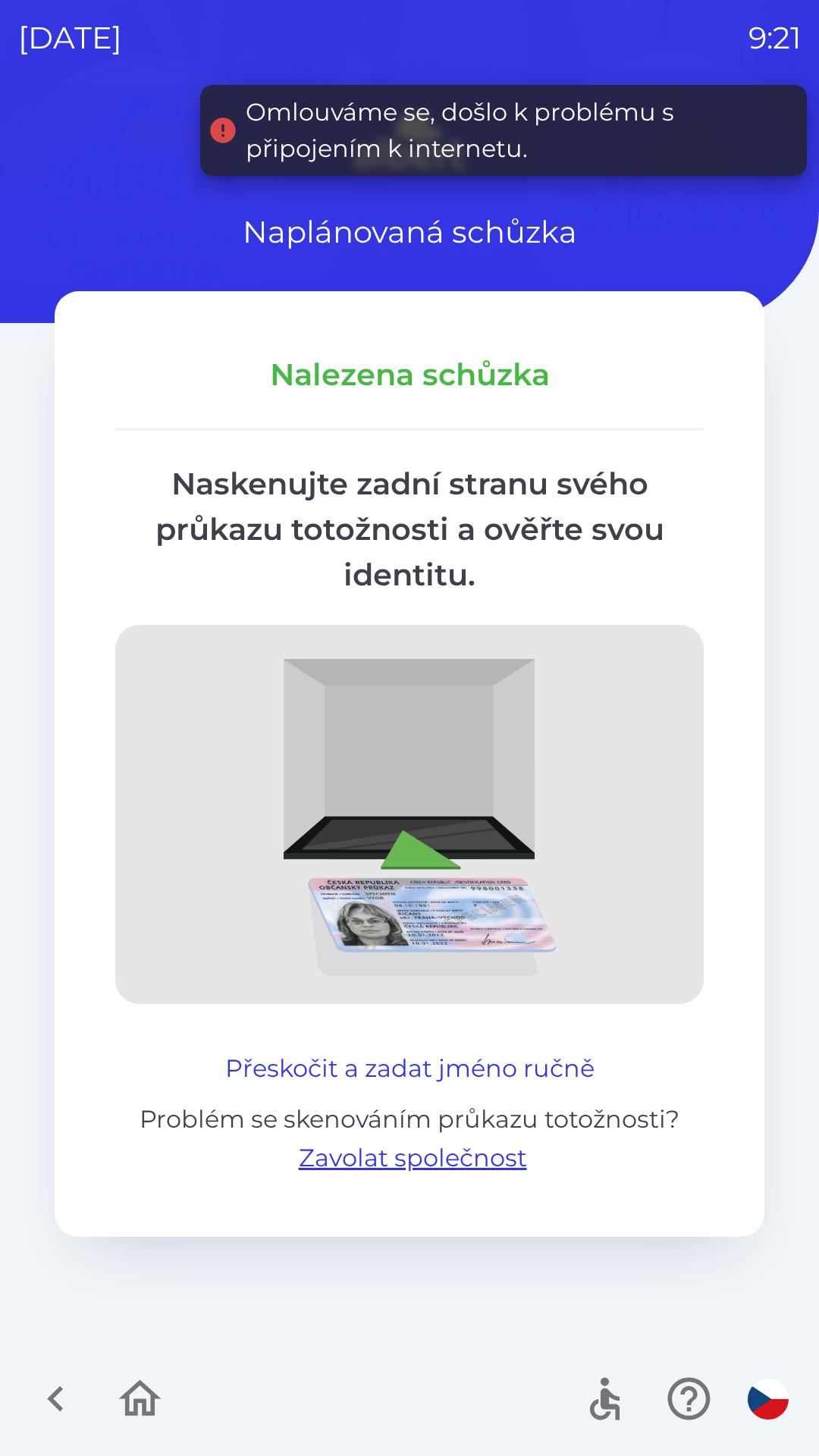
click at [450, 1065] on button "Přeskočit a zadat jméno ručně" at bounding box center [410, 1069] width 382 height 37
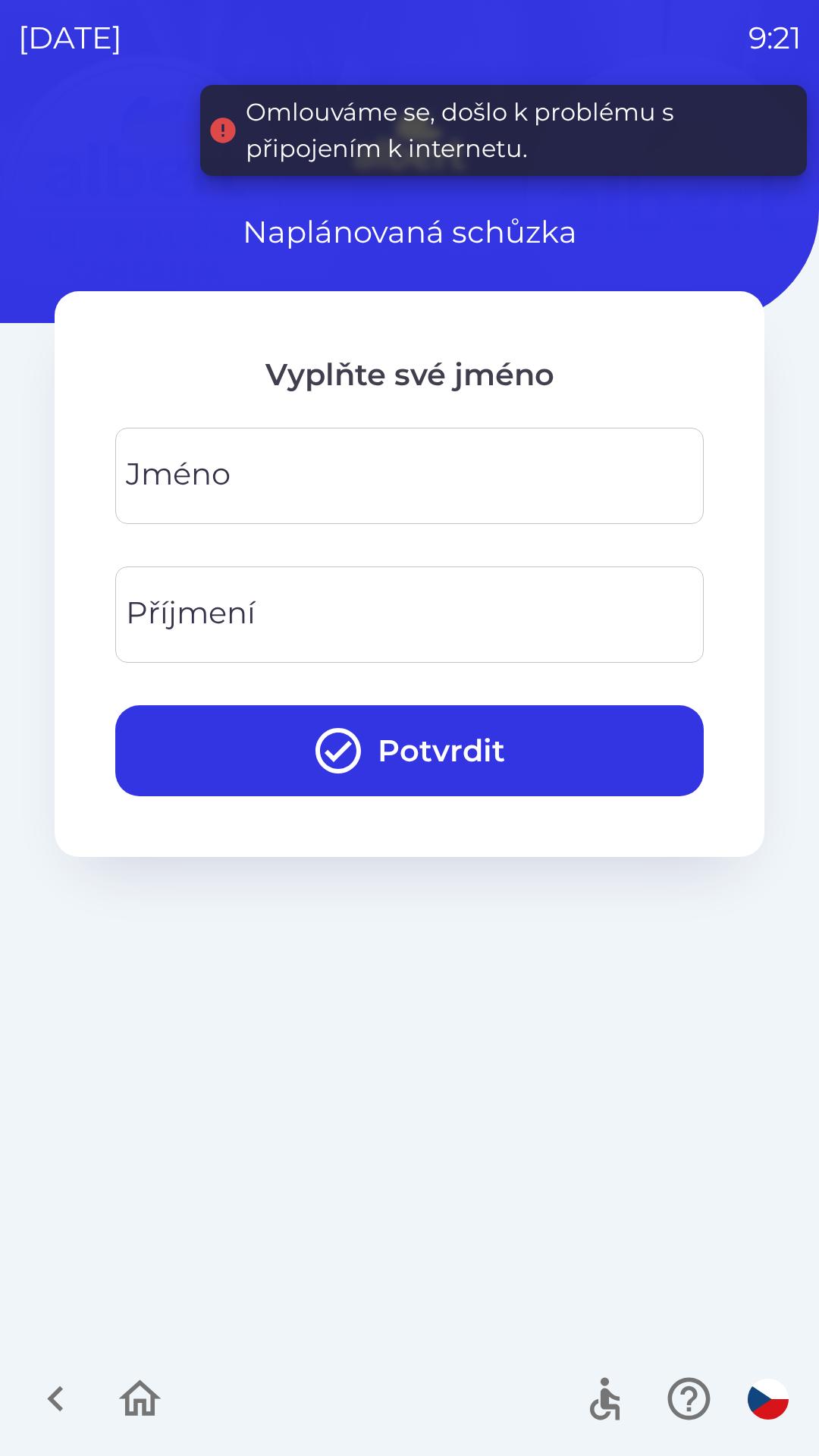
click at [426, 477] on input "Jméno" at bounding box center [409, 476] width 551 height 60
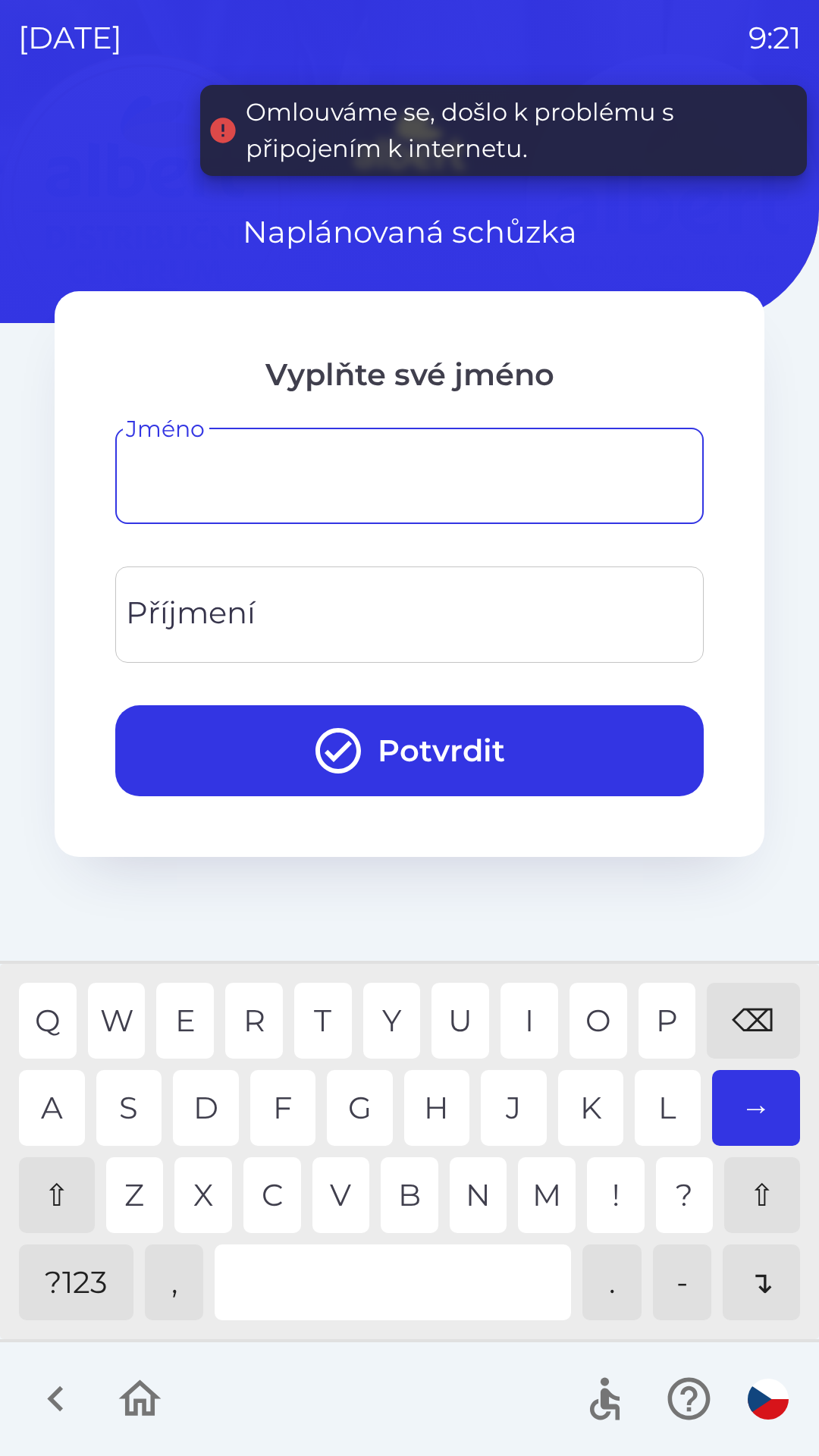
click at [48, 1182] on div "⇧" at bounding box center [57, 1195] width 76 height 76
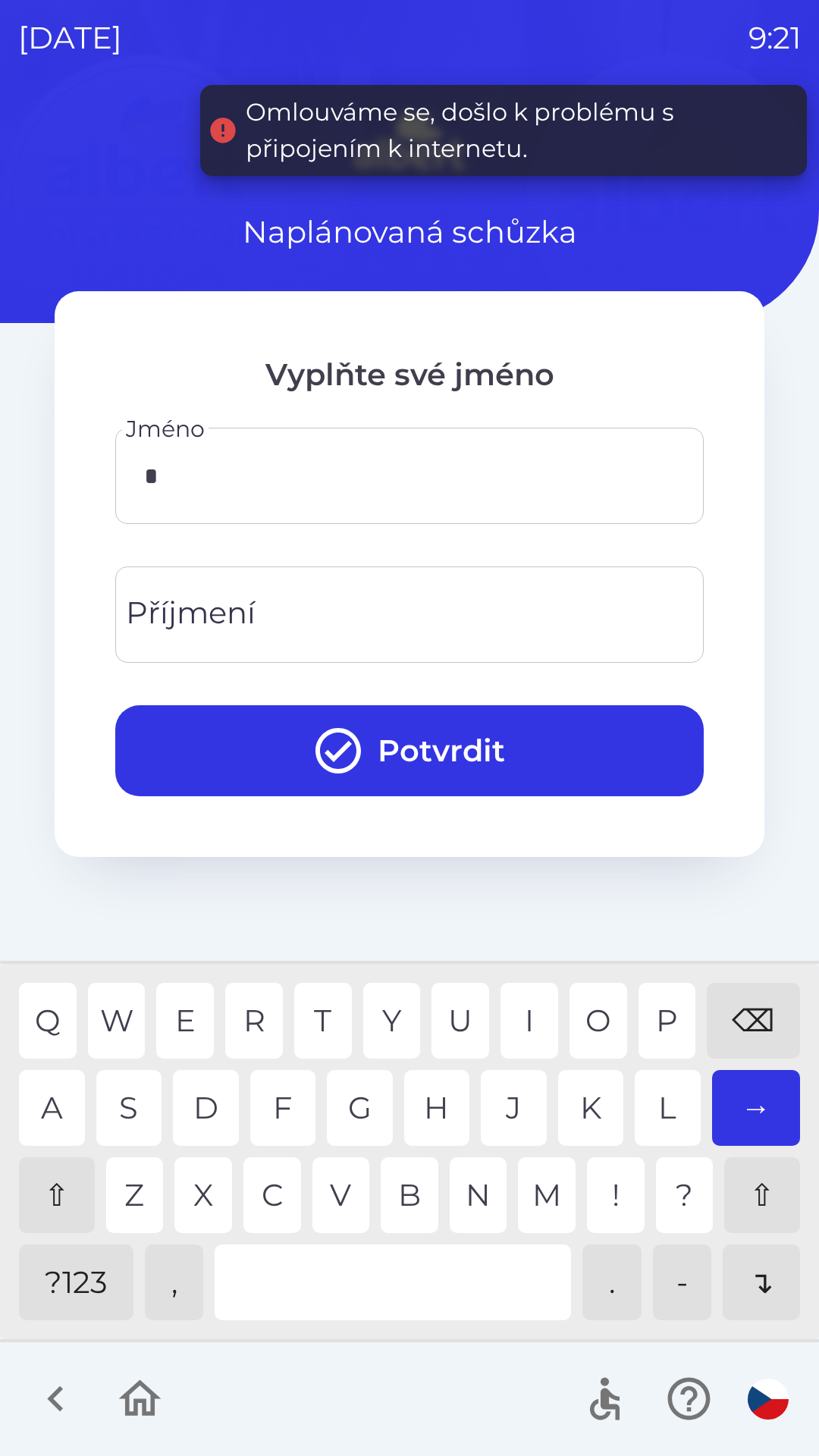
click at [58, 1098] on div "A" at bounding box center [52, 1108] width 66 height 76
click at [409, 1269] on div at bounding box center [393, 1282] width 356 height 76
click at [70, 1191] on div "⇧" at bounding box center [57, 1195] width 76 height 76
click at [59, 1175] on div "⇧" at bounding box center [57, 1195] width 76 height 76
type input "*********"
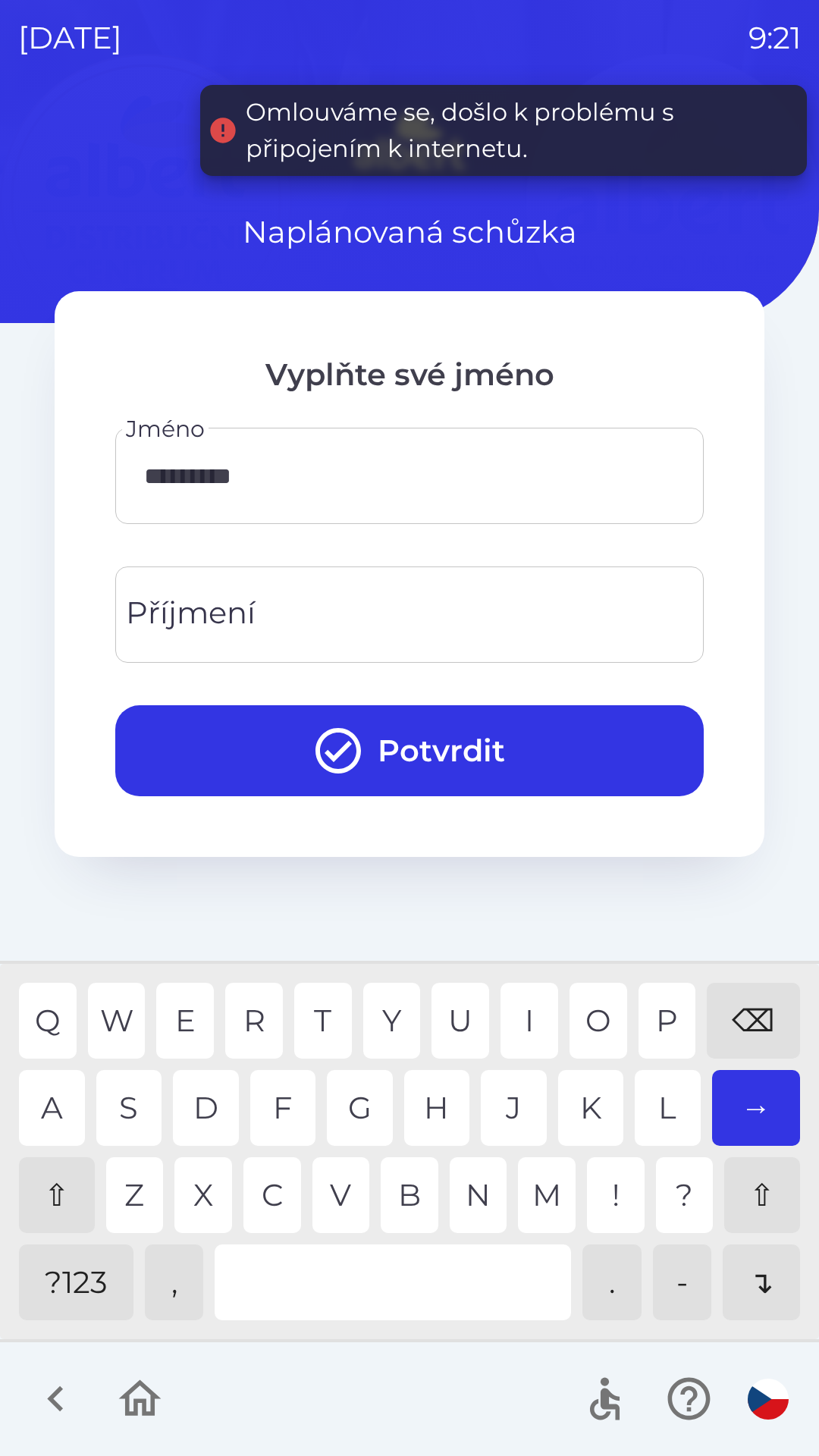
click at [49, 1098] on div "A" at bounding box center [52, 1108] width 66 height 76
click at [401, 628] on input "Příjmení" at bounding box center [409, 615] width 551 height 60
click at [450, 1017] on div "U" at bounding box center [459, 1020] width 58 height 76
click at [449, 1036] on div "U" at bounding box center [459, 1020] width 58 height 76
click at [257, 1017] on div "R" at bounding box center [254, 1020] width 58 height 76
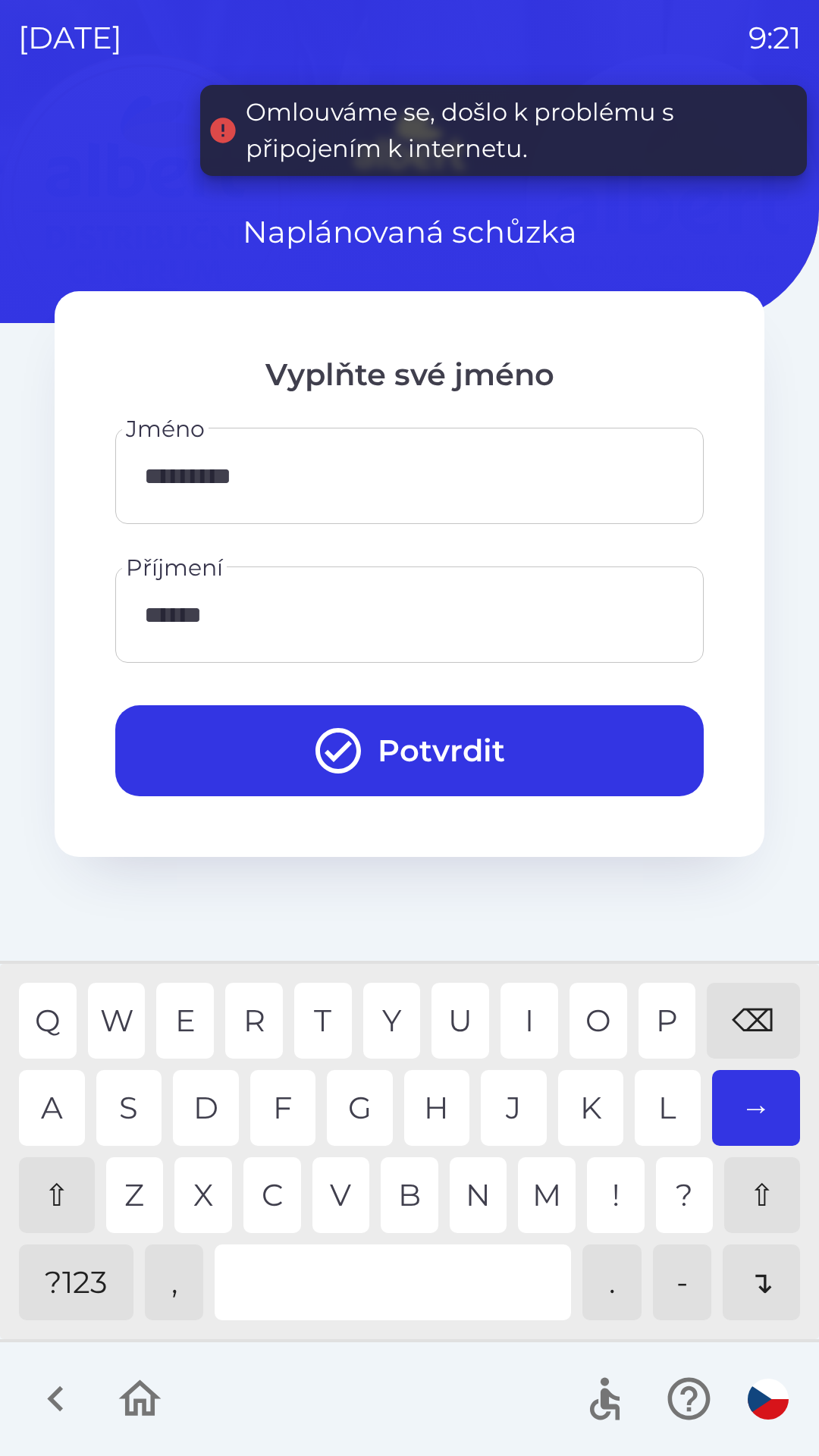
click at [183, 1017] on div "E" at bounding box center [184, 1020] width 58 height 76
click at [56, 1102] on div "A" at bounding box center [52, 1108] width 66 height 76
type input "*********"
click at [475, 746] on button "Potvrdit" at bounding box center [409, 751] width 588 height 91
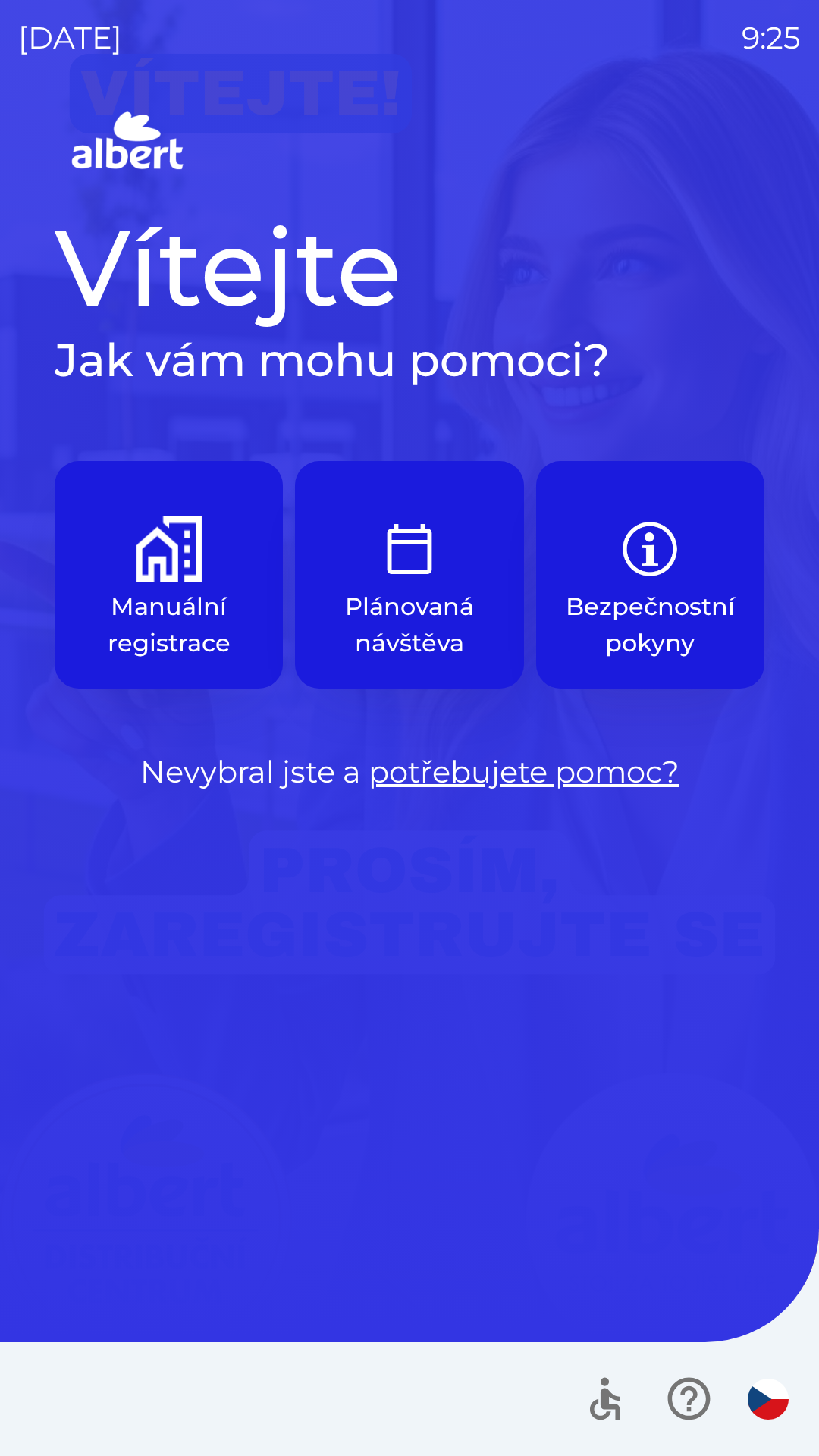
click at [152, 567] on img "button" at bounding box center [169, 549] width 67 height 67
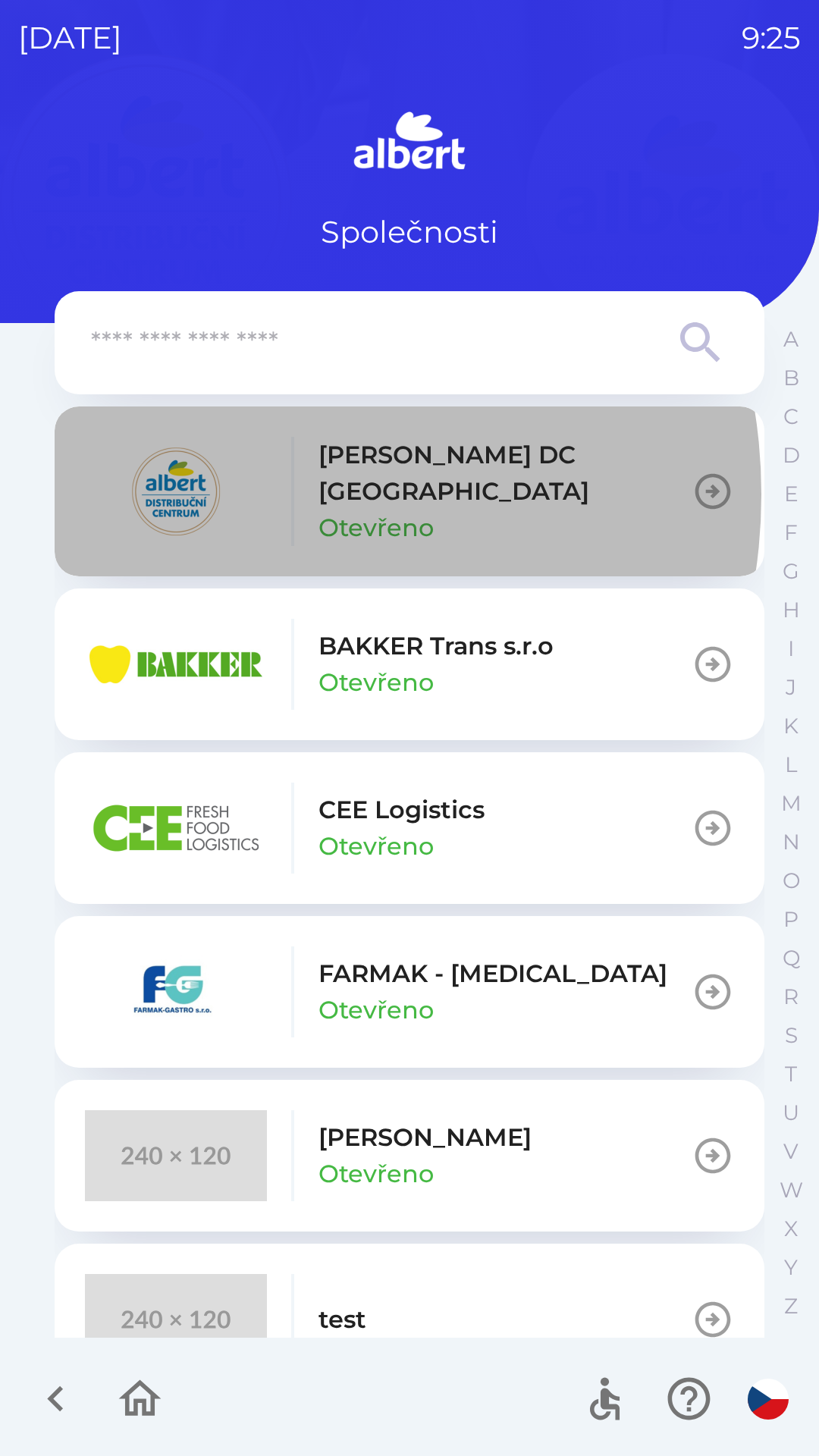
click at [227, 494] on img "button" at bounding box center [175, 491] width 182 height 91
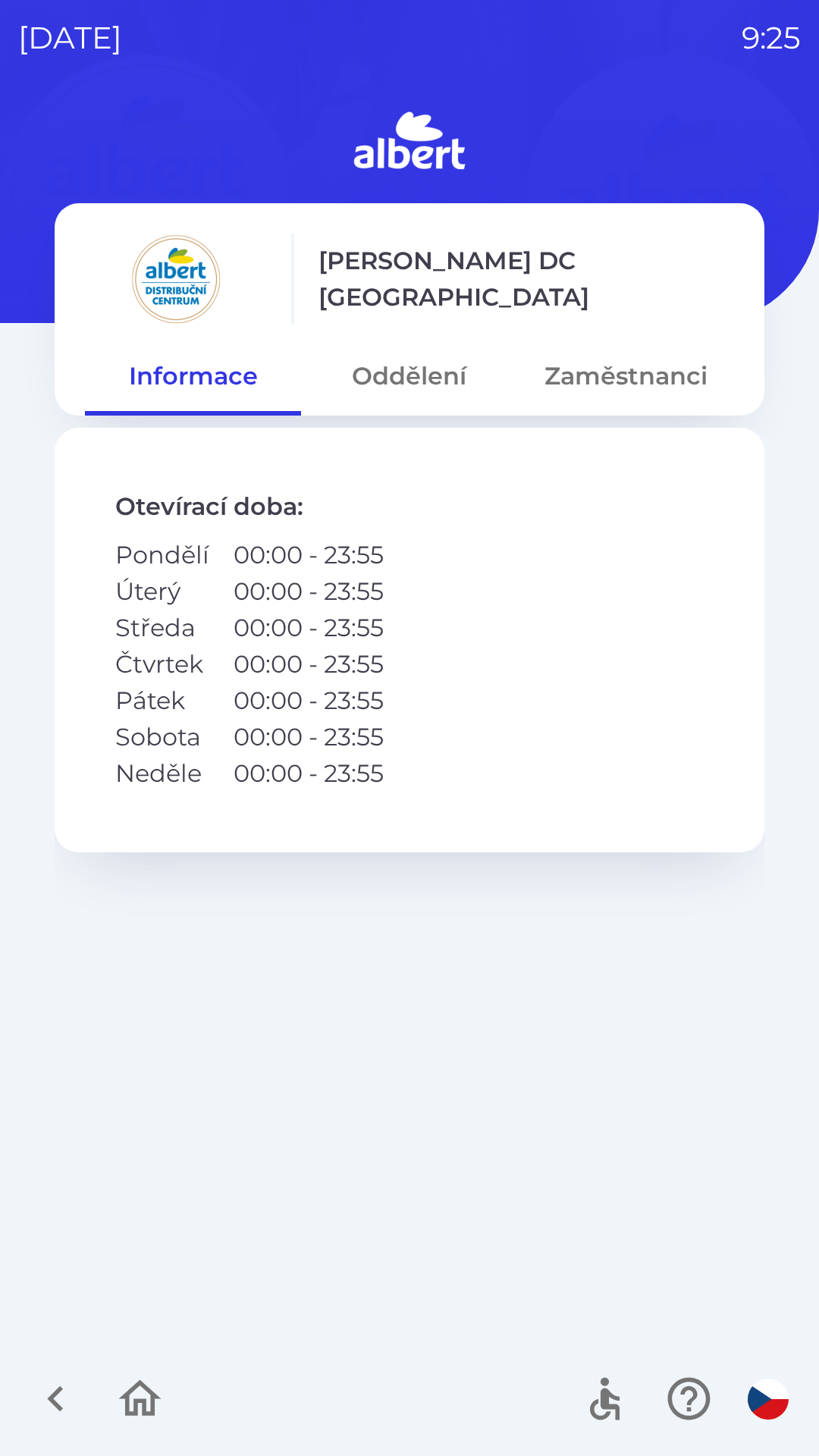
click at [402, 371] on button "Oddělení" at bounding box center [409, 376] width 216 height 55
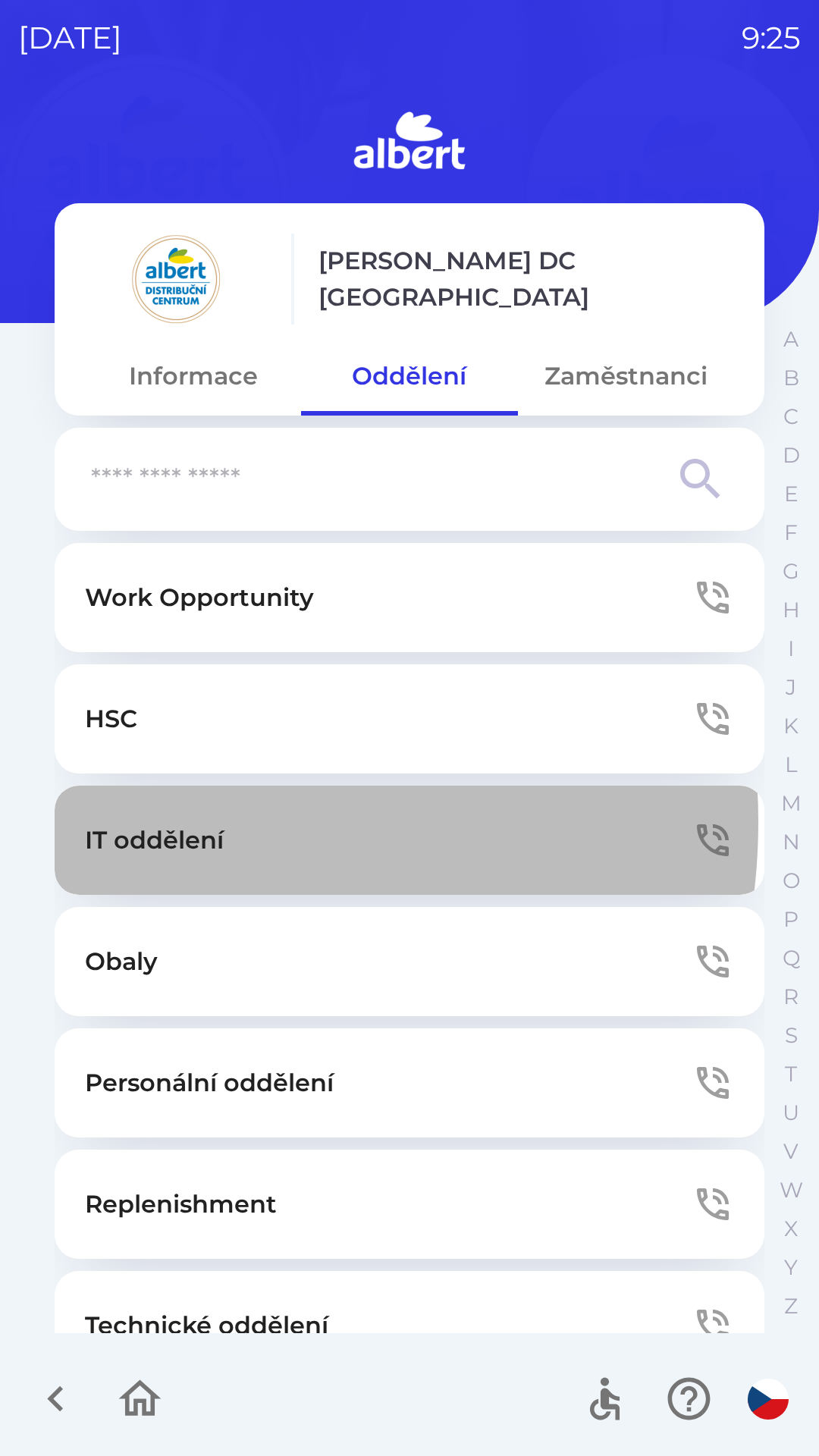
click at [164, 822] on p "IT oddělení" at bounding box center [154, 840] width 139 height 37
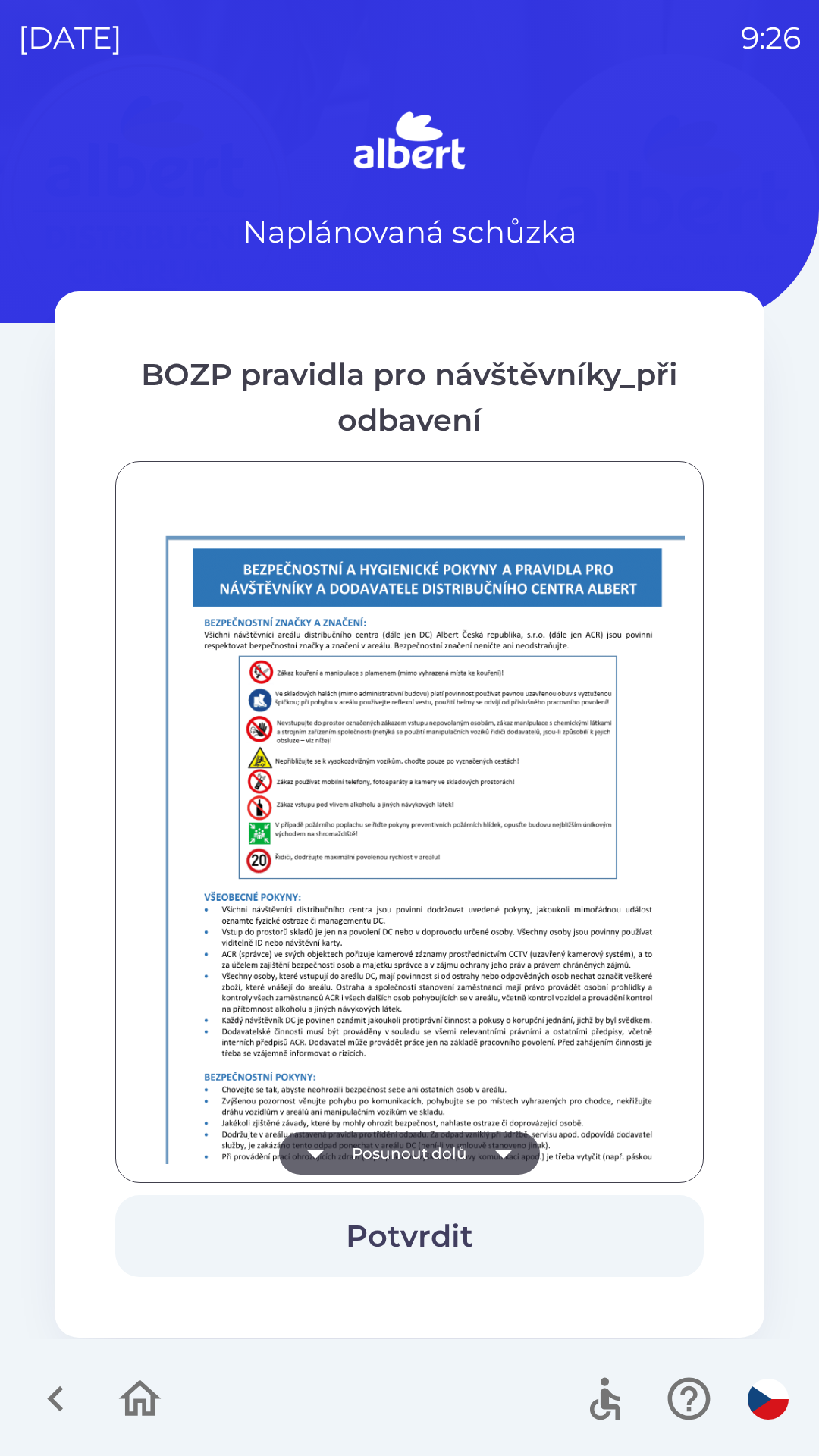
click at [387, 1160] on button "Posunout dolů" at bounding box center [410, 1154] width 261 height 42
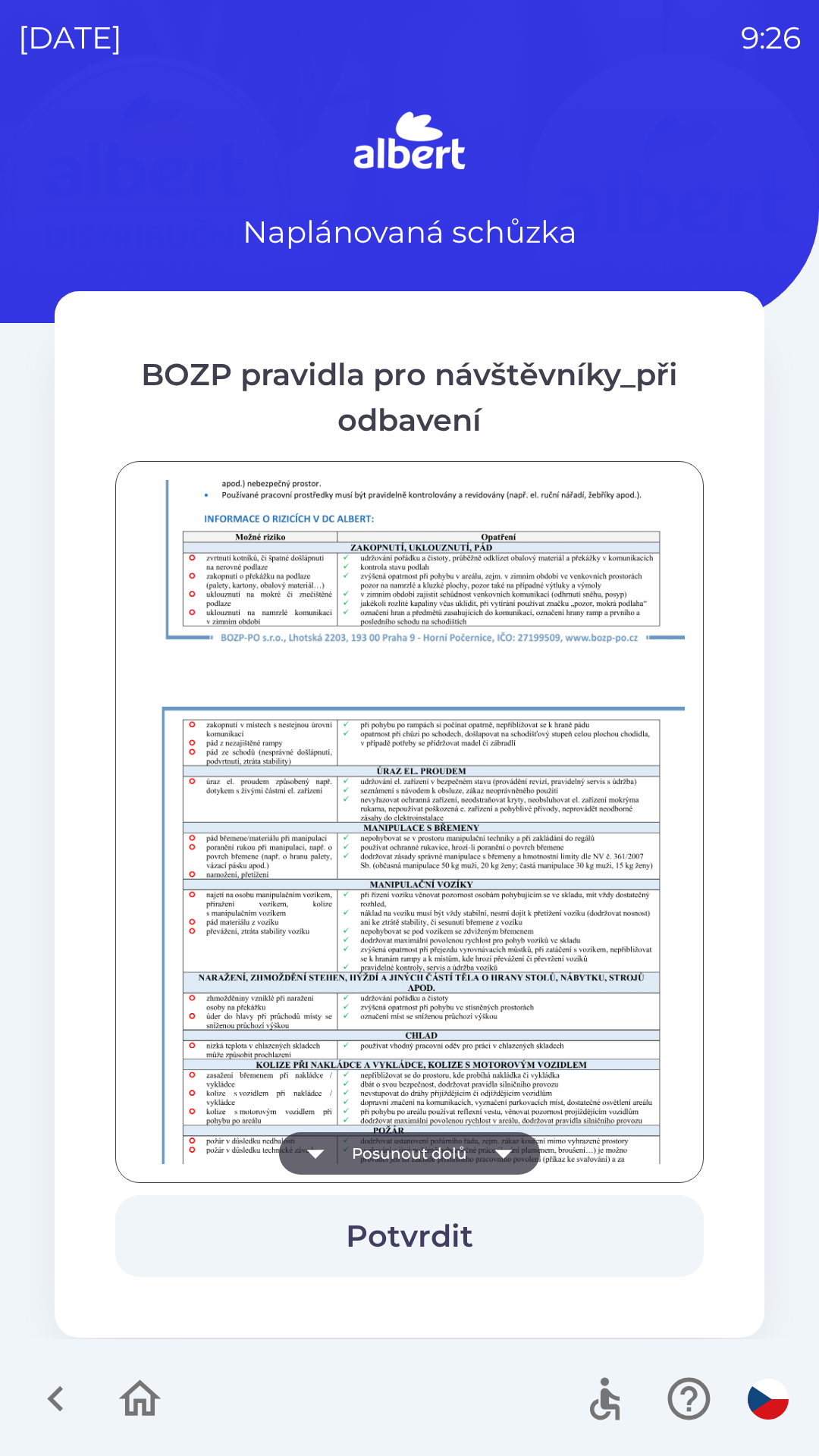
click at [418, 1229] on button "Potvrdit" at bounding box center [409, 1237] width 588 height 82
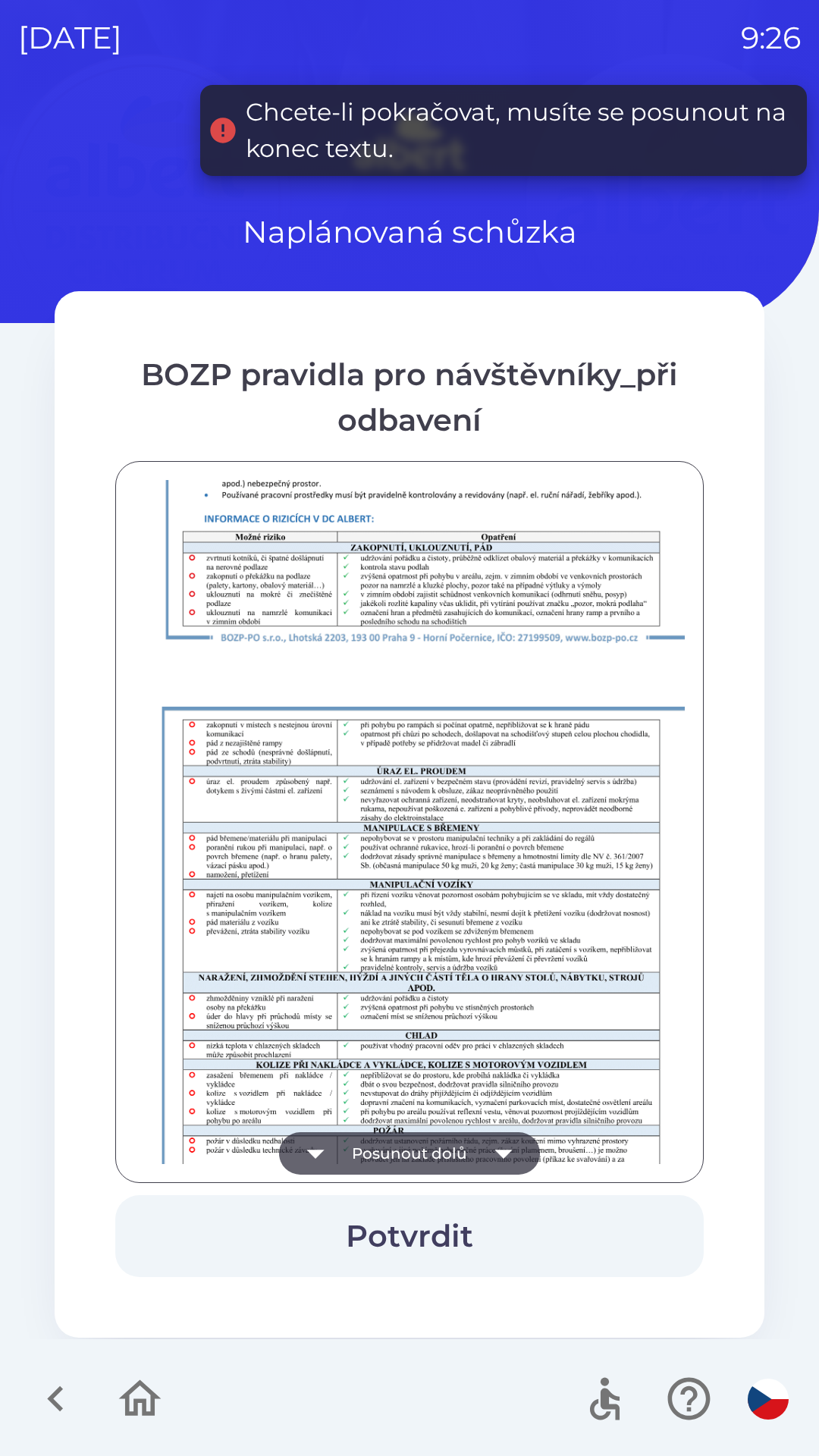
click at [426, 1135] on button "Posunout dolů" at bounding box center [410, 1154] width 261 height 42
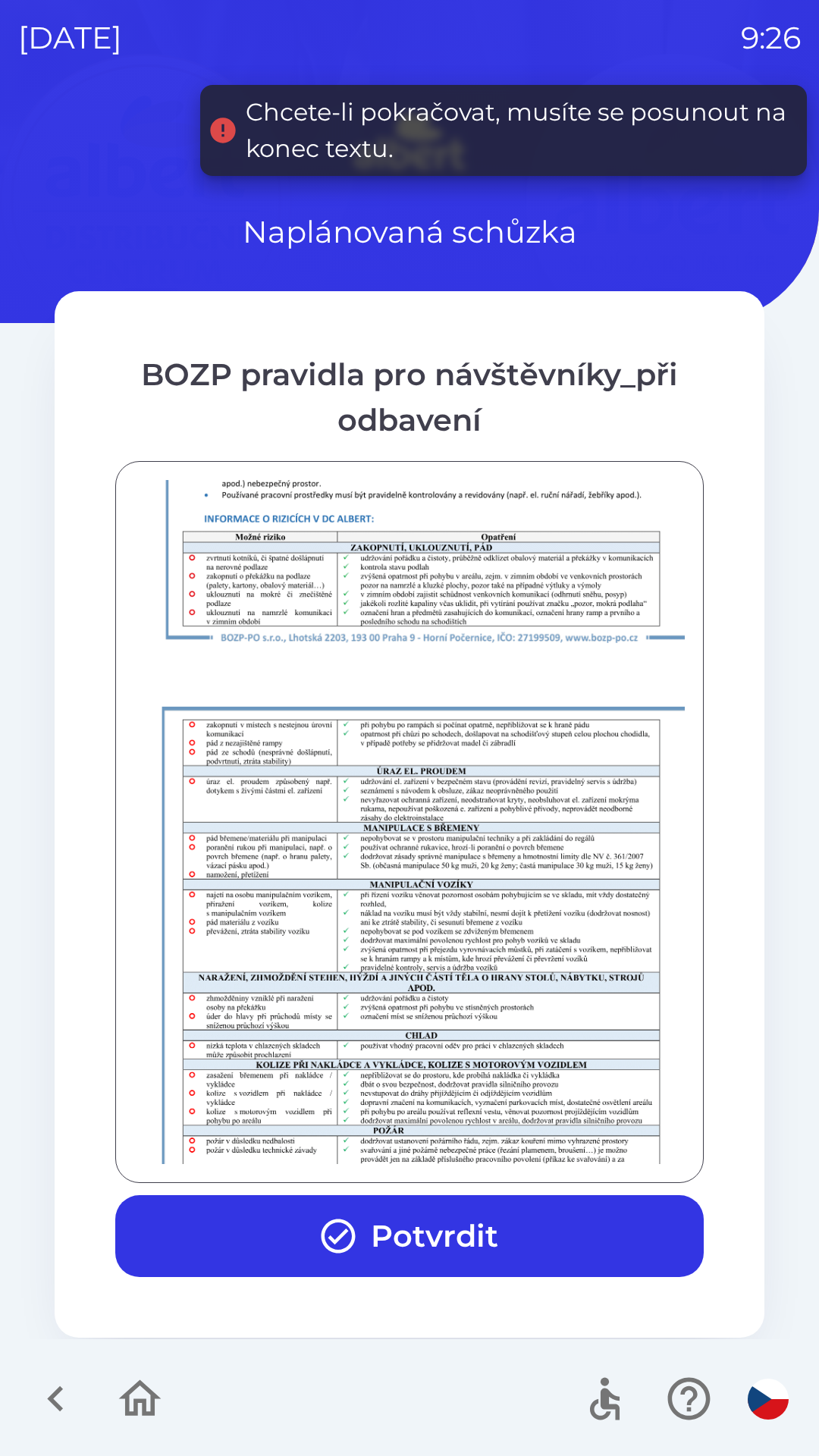
scroll to position [1065, 0]
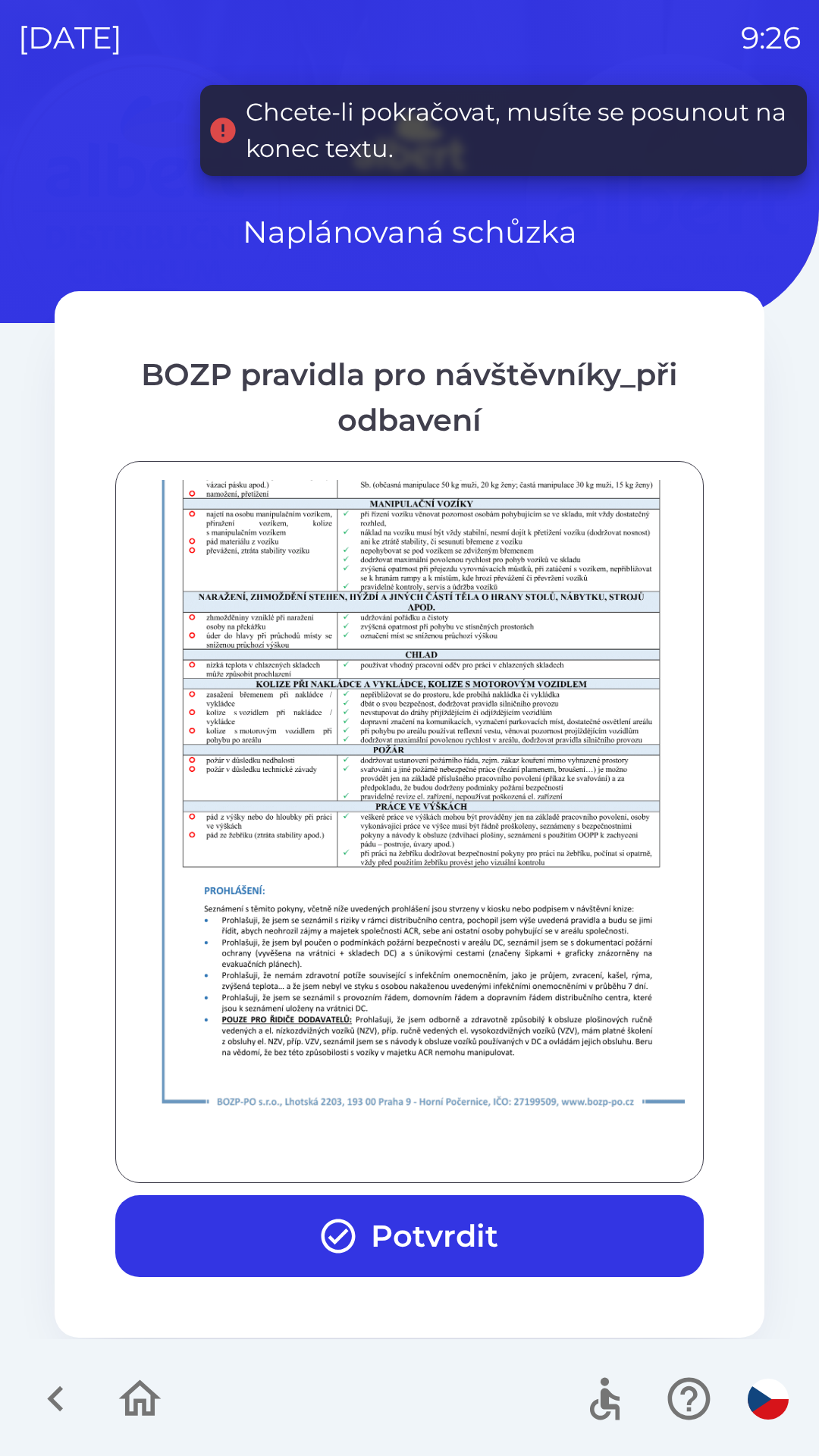
click at [431, 1145] on div at bounding box center [409, 822] width 551 height 684
click at [460, 1219] on button "Potvrdit" at bounding box center [409, 1237] width 588 height 82
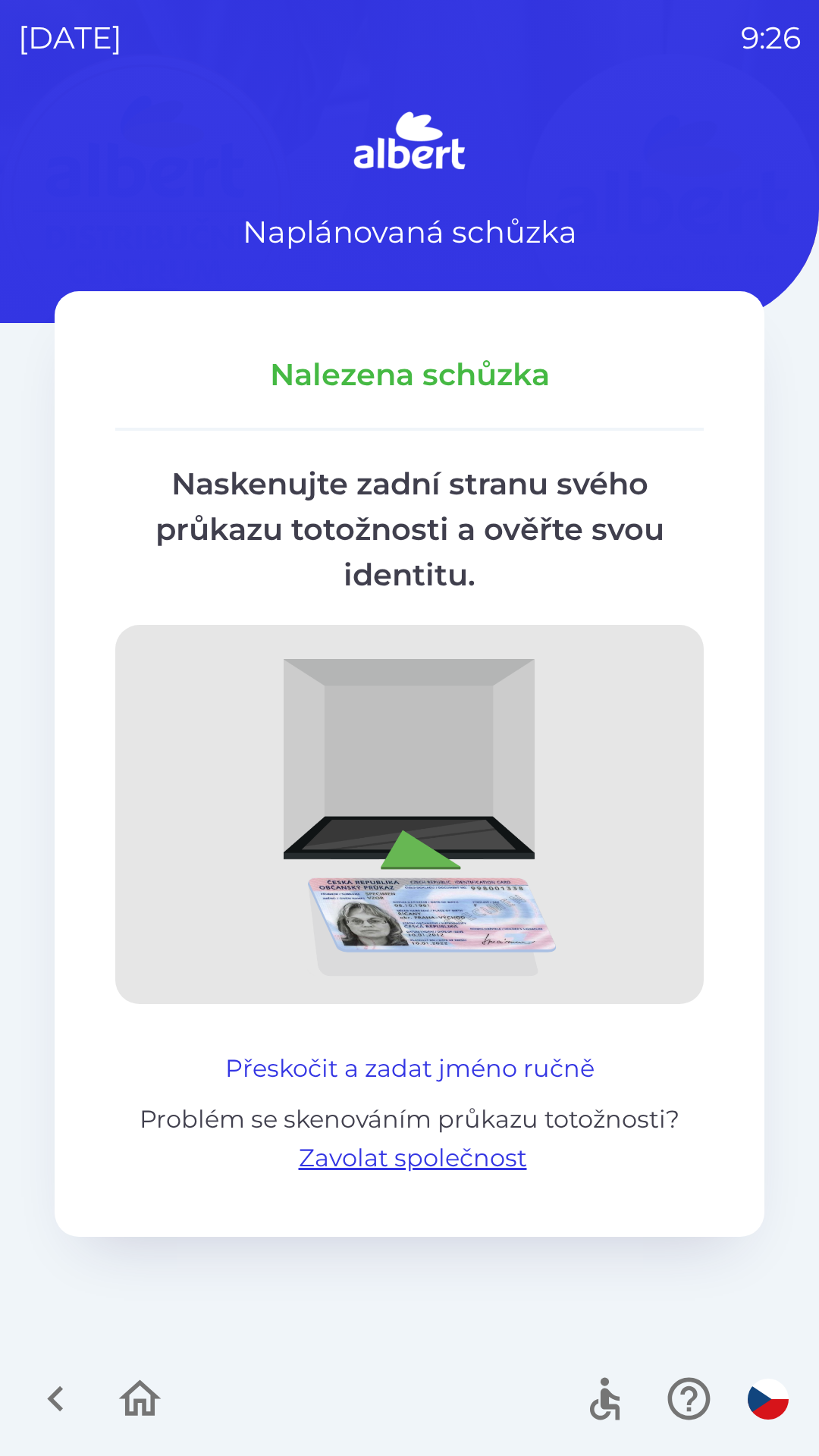
click at [436, 1071] on button "Přeskočit a zadat jméno ručně" at bounding box center [410, 1069] width 382 height 37
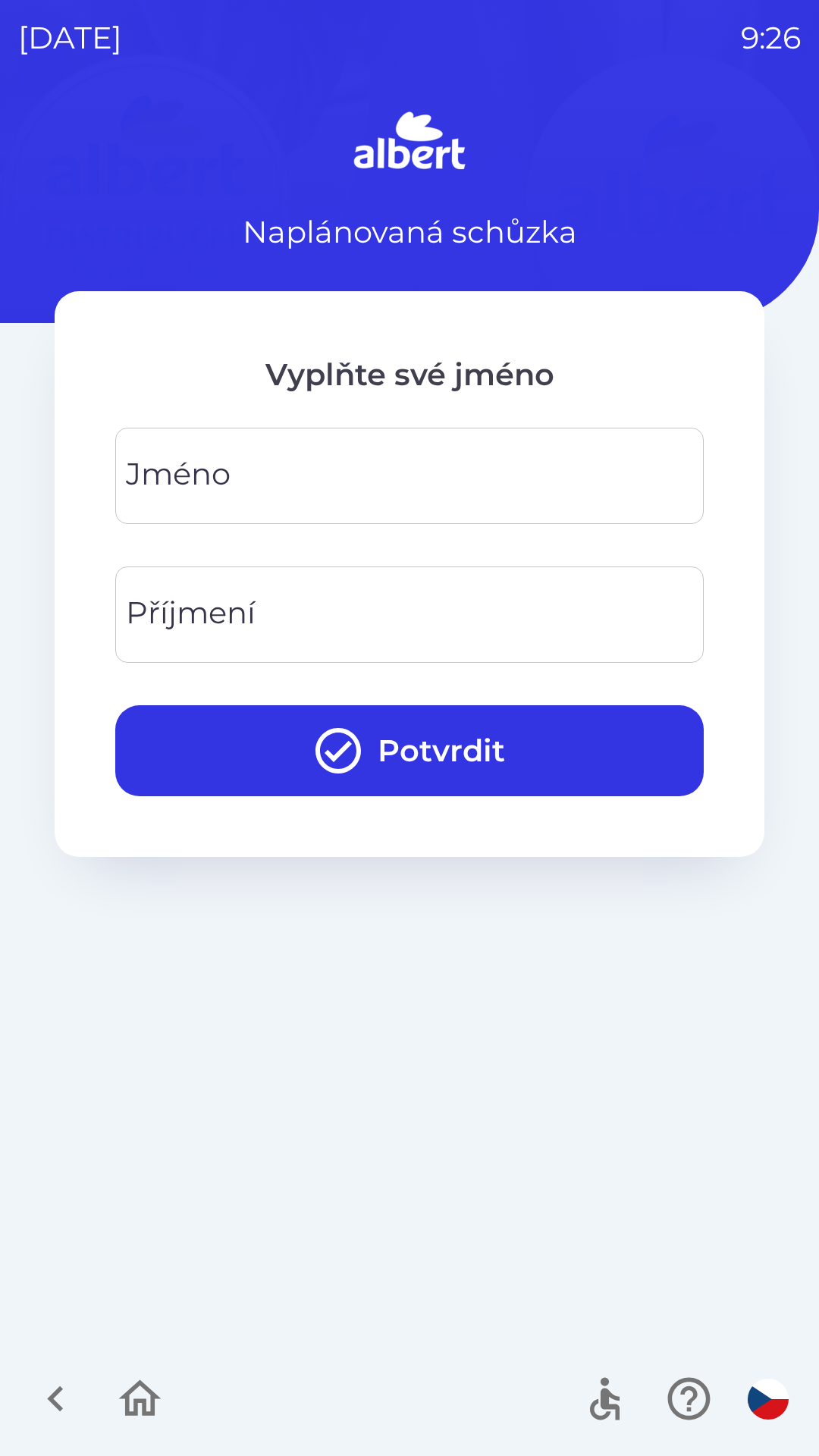
click at [276, 466] on input "Jméno" at bounding box center [409, 476] width 551 height 60
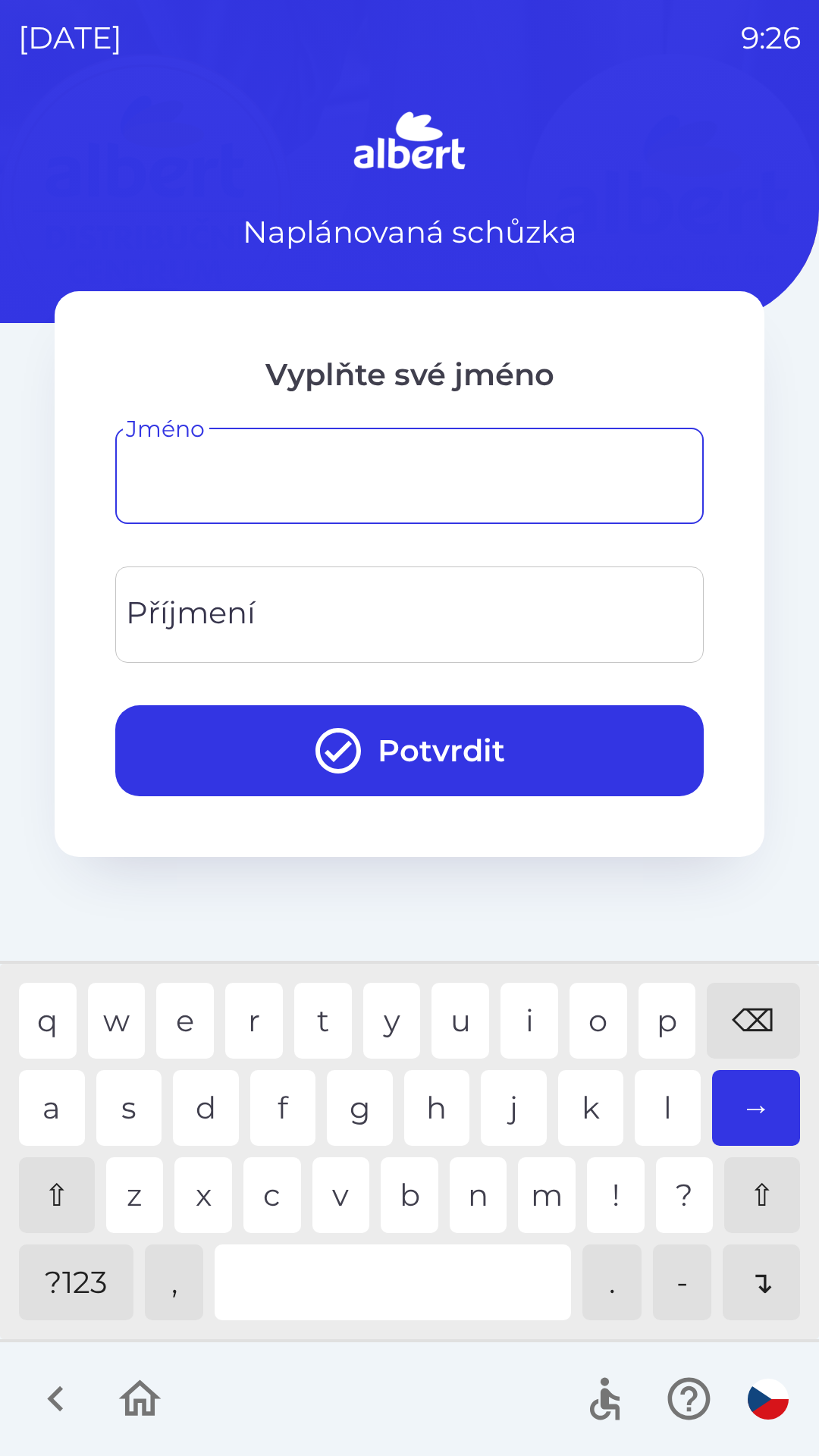
type input "*"
click at [601, 1020] on div "o" at bounding box center [598, 1020] width 58 height 76
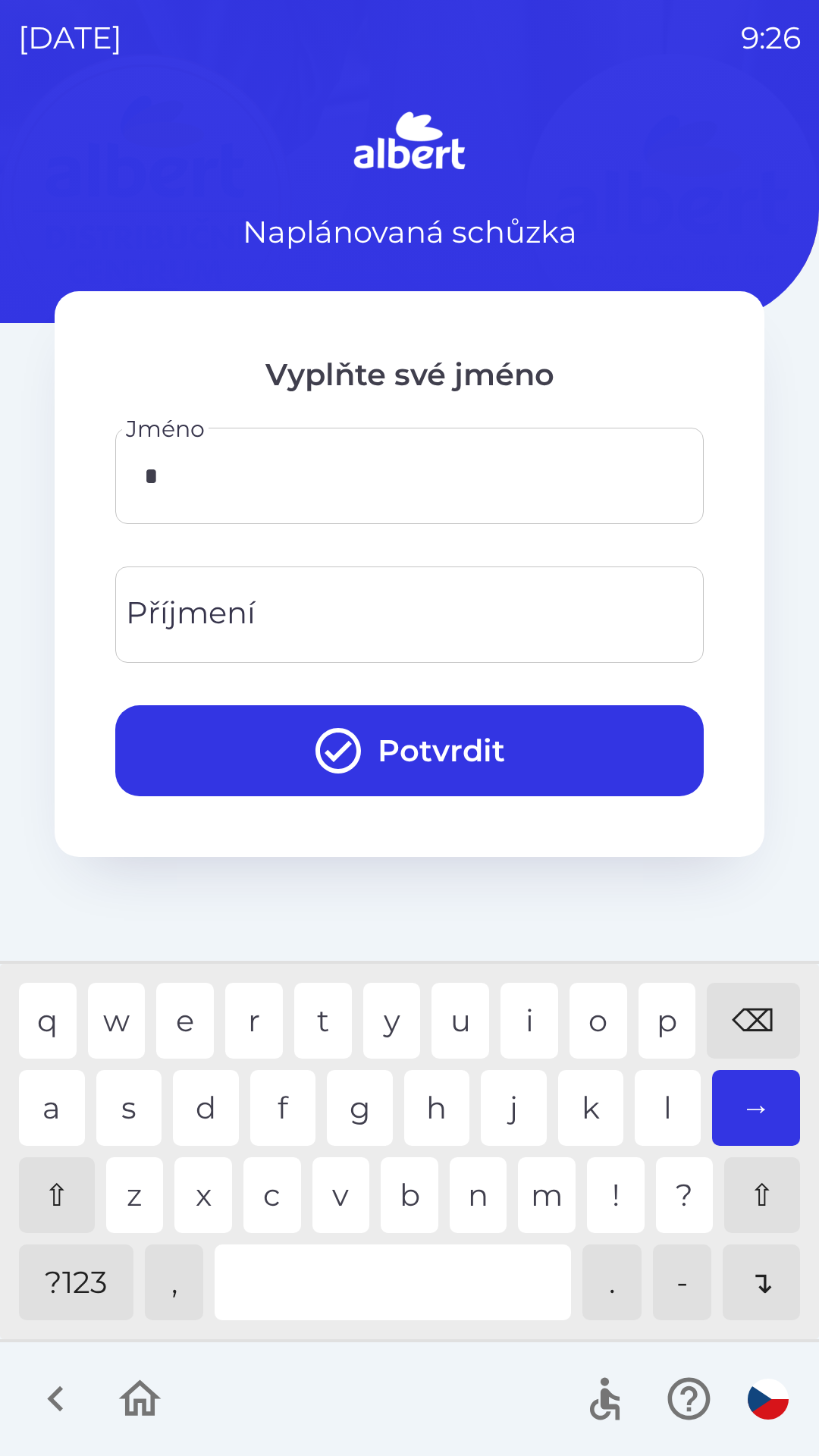
click at [260, 598] on input "Příjmení" at bounding box center [409, 615] width 551 height 60
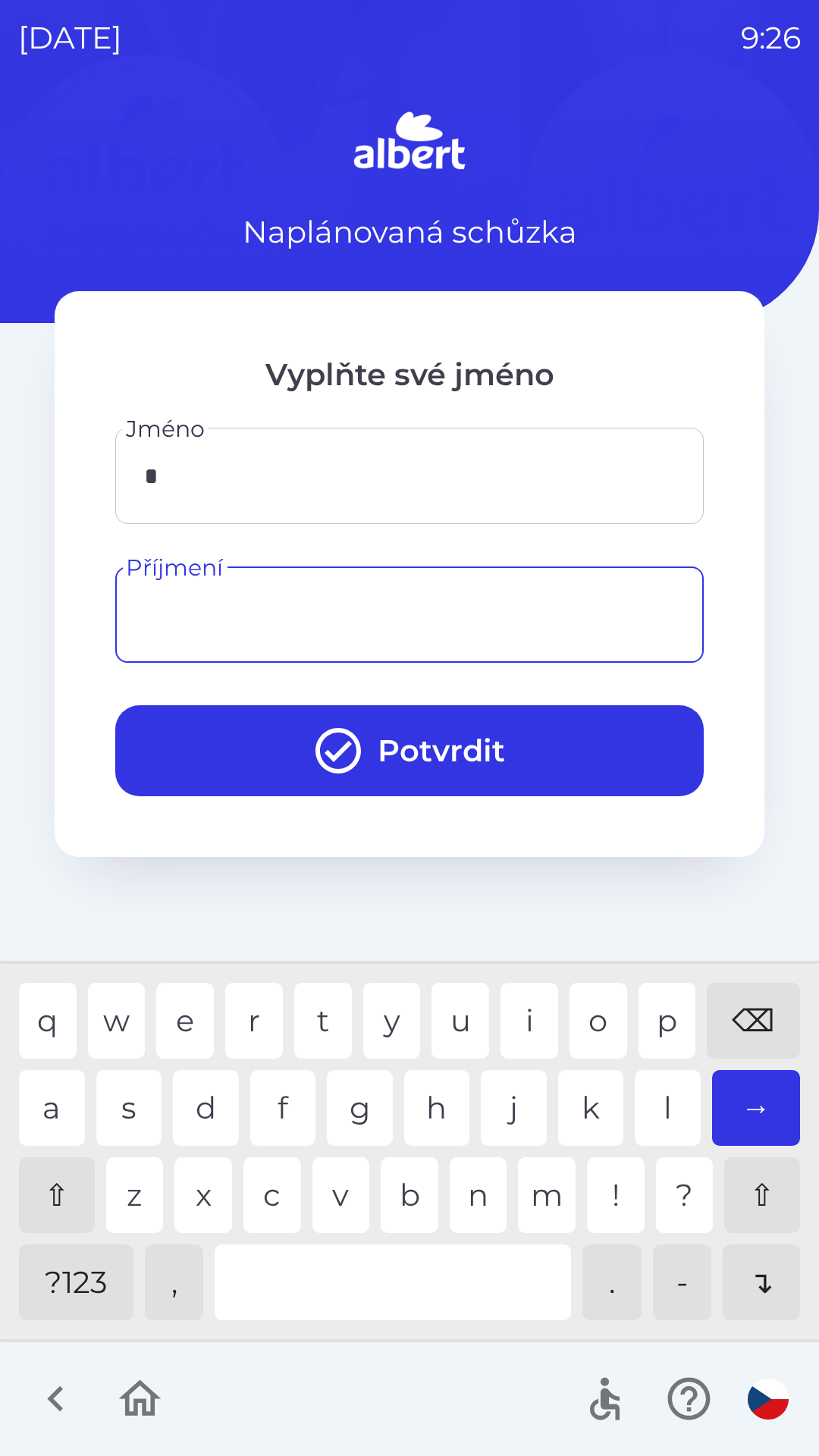
type input "*"
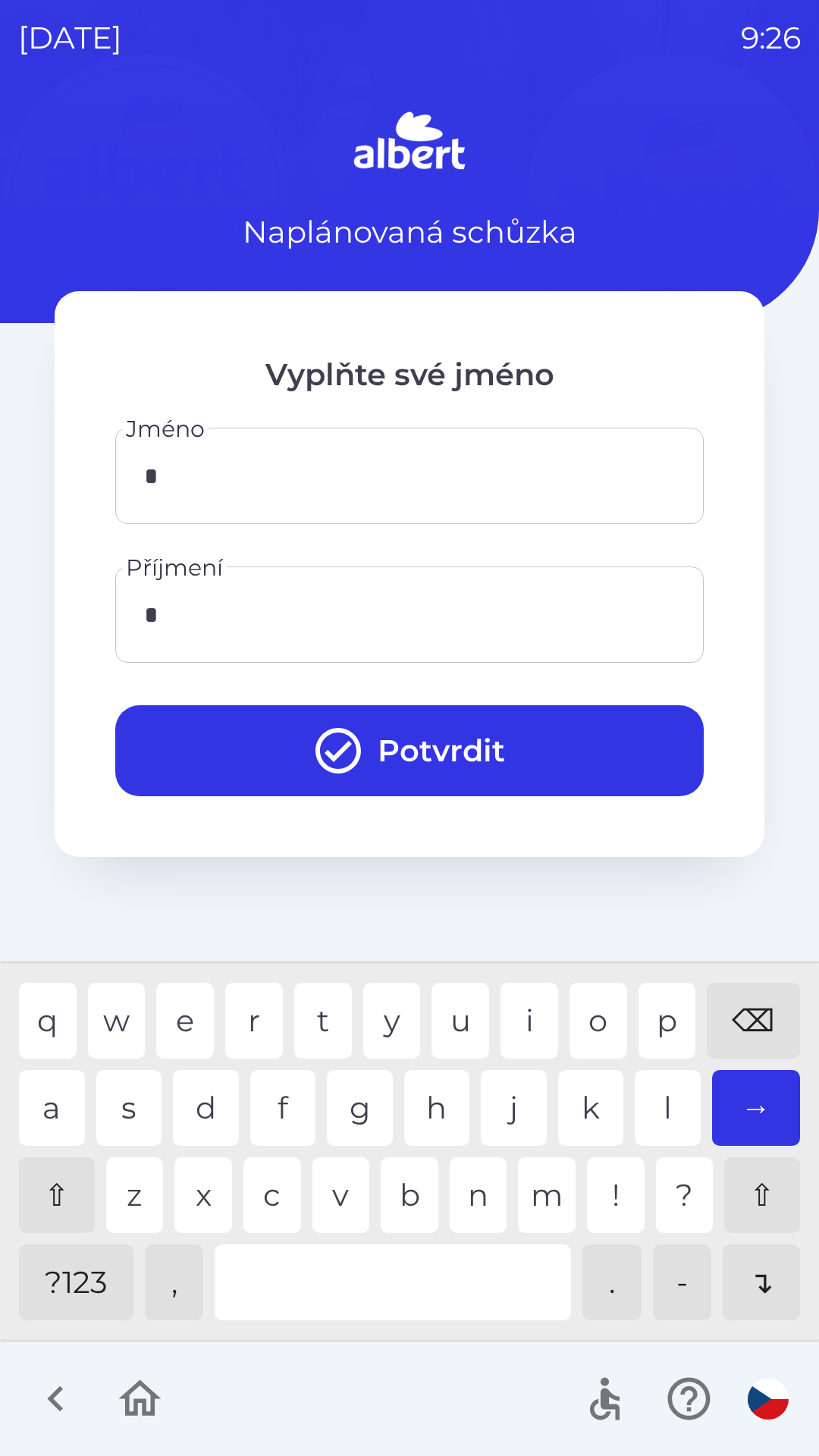
click at [763, 1103] on div "→" at bounding box center [756, 1108] width 89 height 76
click at [471, 744] on button "Potvrdit" at bounding box center [409, 751] width 588 height 91
